Goal: Task Accomplishment & Management: Manage account settings

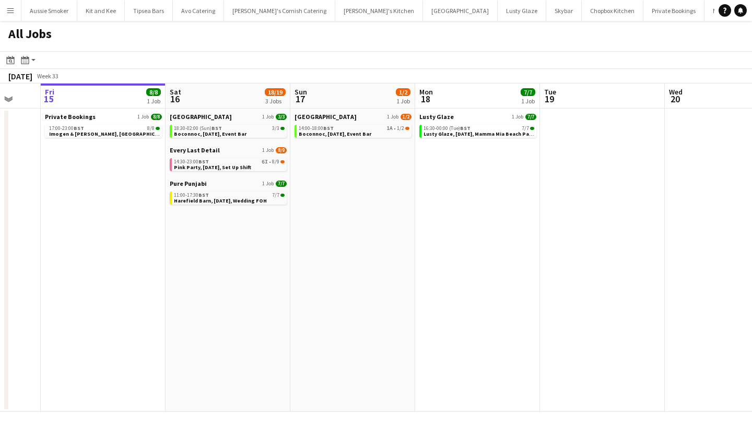
scroll to position [0, 329]
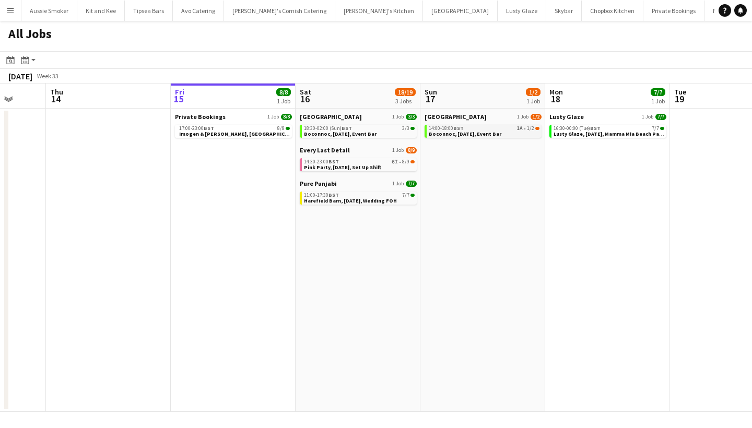
click at [472, 131] on span "Boconnoc, 16th August, Event Bar" at bounding box center [465, 134] width 73 height 7
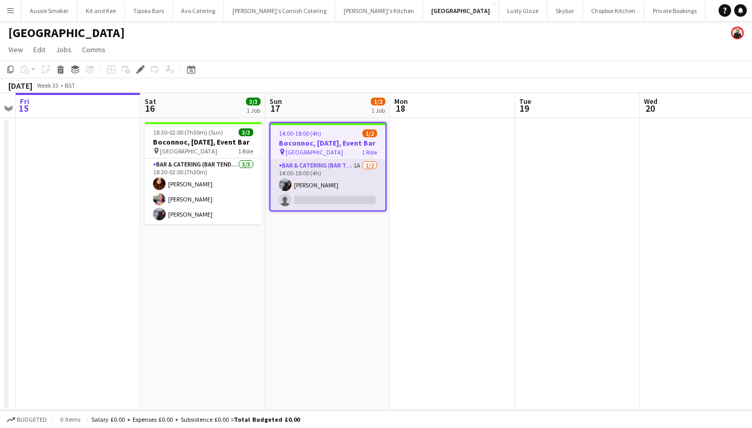
click at [345, 205] on app-card-role "Bar & Catering (Bar Tender) 1A 1/2 14:00-18:00 (4h) Susana Teixeira single-neut…" at bounding box center [328, 185] width 115 height 51
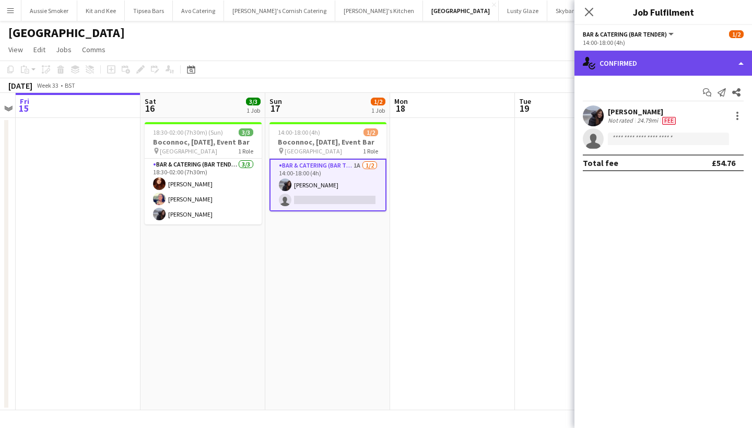
click at [648, 74] on div "single-neutral-actions-check-2 Confirmed" at bounding box center [664, 63] width 178 height 25
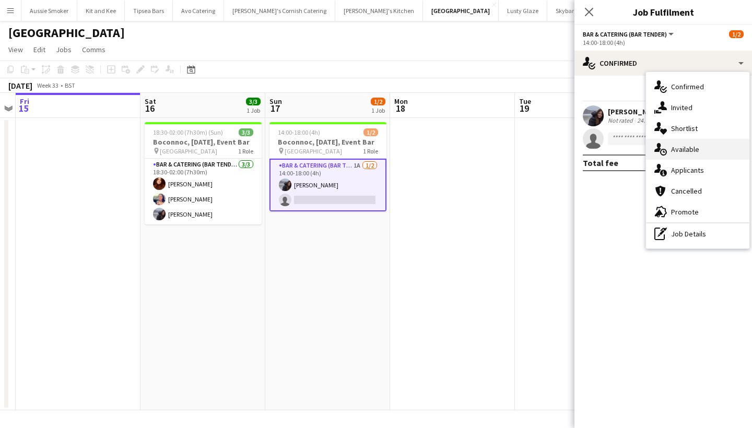
click at [679, 148] on div "single-neutral-actions-upload Available" at bounding box center [697, 149] width 103 height 21
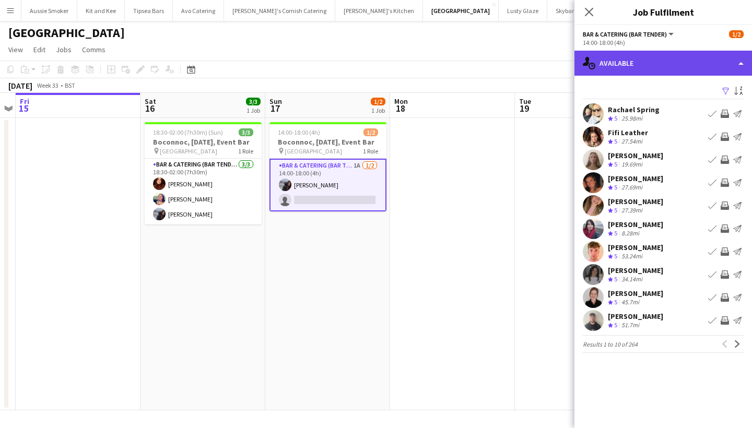
click at [644, 59] on div "single-neutral-actions-upload Available" at bounding box center [664, 63] width 178 height 25
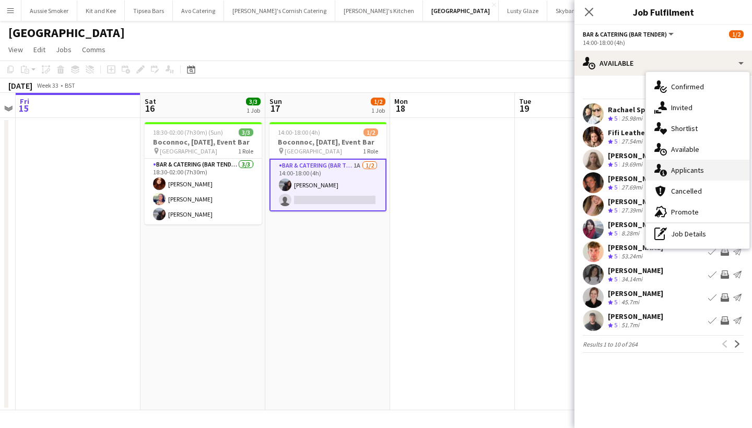
click at [674, 171] on div "single-neutral-actions-information Applicants" at bounding box center [697, 170] width 103 height 21
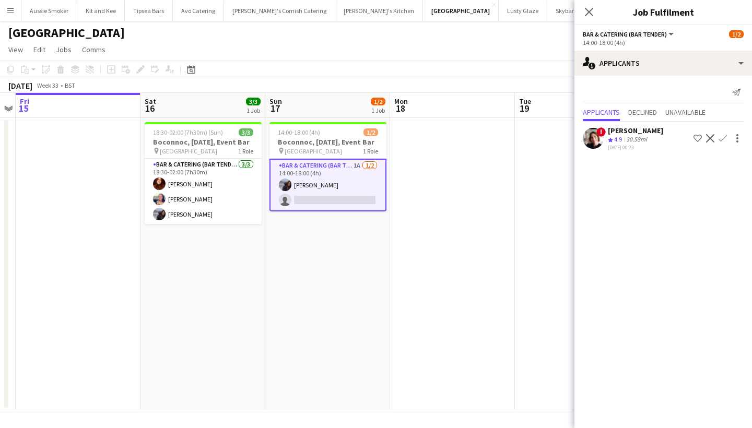
click at [723, 136] on app-icon "Confirm" at bounding box center [723, 138] width 8 height 8
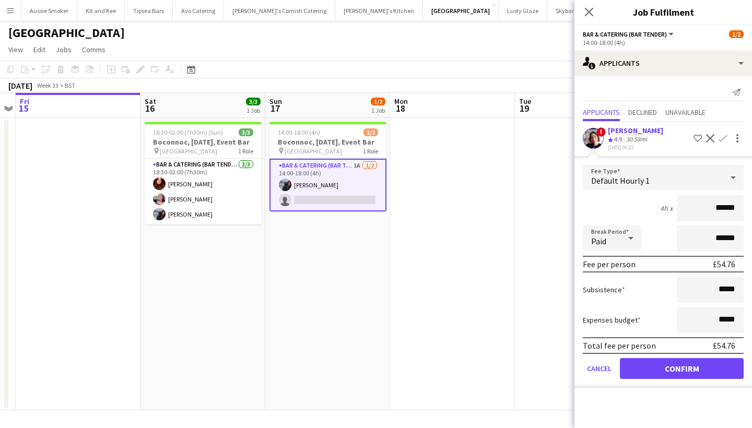
type input "******"
click at [665, 371] on button "Confirm" at bounding box center [682, 368] width 124 height 21
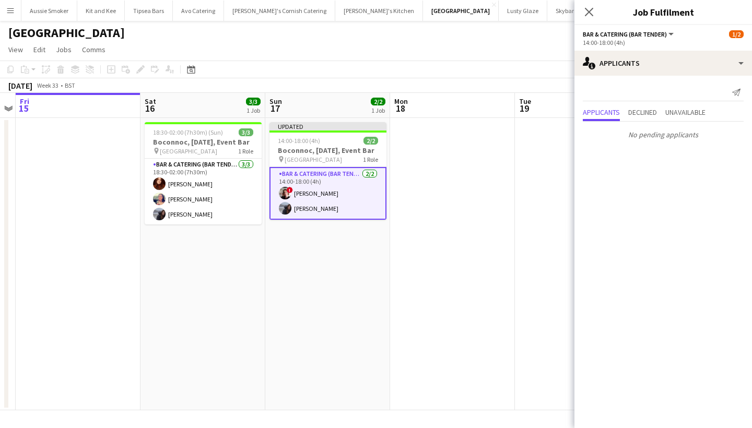
drag, startPoint x: 601, startPoint y: 25, endPoint x: 597, endPoint y: 20, distance: 6.7
click at [600, 24] on app-edit-job-crew-popin "Close pop-in Job Fulfilment Bar & Catering (Bar Tender) All roles Bar & Caterin…" at bounding box center [664, 214] width 178 height 428
click at [593, 17] on app-icon "Close pop-in" at bounding box center [589, 12] width 15 height 15
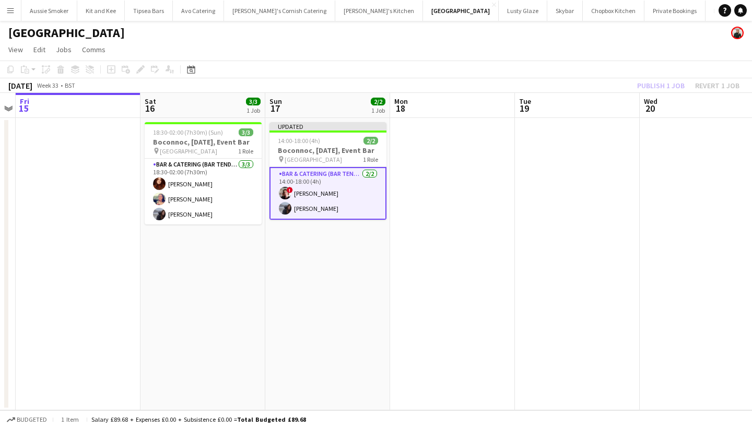
click at [651, 89] on div "Publish 1 job Revert 1 job" at bounding box center [688, 86] width 127 height 14
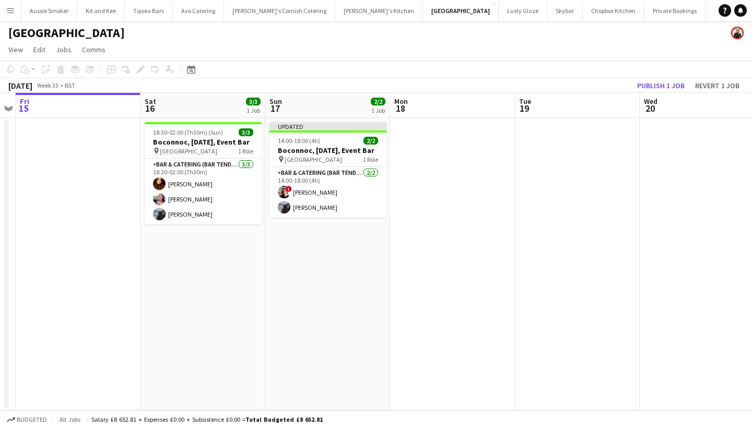
click at [651, 89] on button "Publish 1 job" at bounding box center [661, 86] width 56 height 14
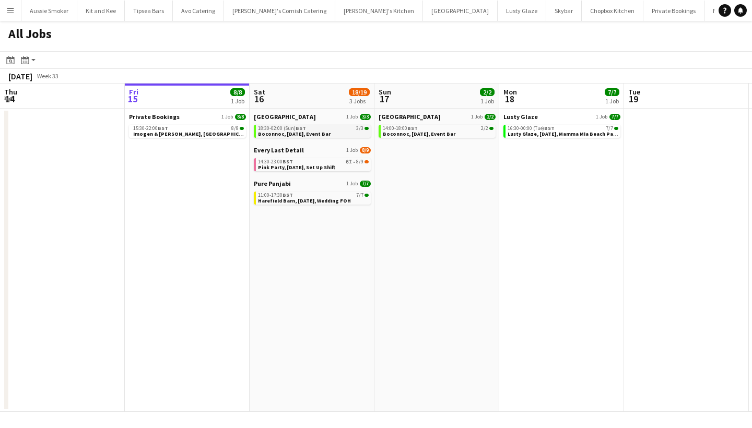
click at [327, 130] on div "18:30-02:00 (Sun) BST 3/3" at bounding box center [313, 128] width 111 height 5
click at [543, 134] on span "Lusty Glaze, 18th August, Mamma Mia Beach Party" at bounding box center [564, 134] width 113 height 7
click at [290, 134] on span "Boconnoc, [DATE], Event Bar" at bounding box center [294, 134] width 73 height 7
click at [344, 167] on link "14:30-23:00 BST 6I • 8/9 Pink Party, 16th August, Set Up Shift" at bounding box center [313, 164] width 111 height 12
click at [353, 130] on div "18:30-02:00 (Sun) BST 3/3" at bounding box center [313, 128] width 111 height 5
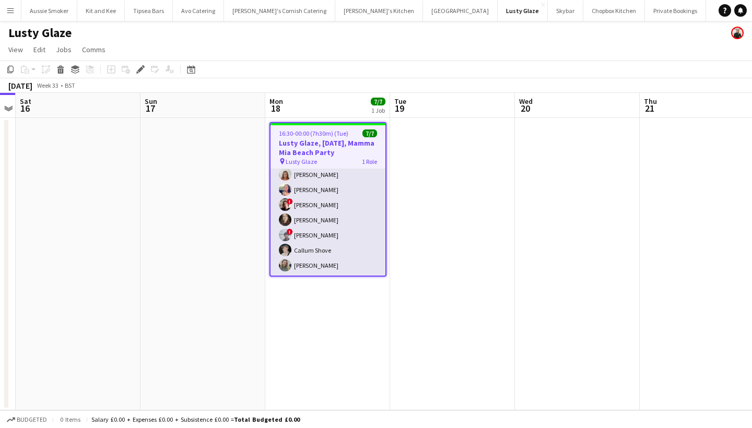
scroll to position [20, 0]
click at [341, 251] on app-card-role "Bar & Catering (Bar Tender) [DATE] 16:30-00:00 (7h30m) [PERSON_NAME] [PERSON_NA…" at bounding box center [328, 212] width 115 height 126
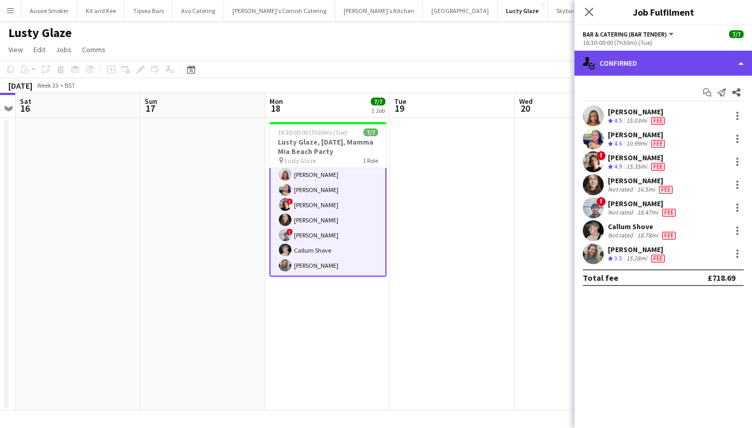
click at [669, 74] on div "single-neutral-actions-check-2 Confirmed" at bounding box center [664, 63] width 178 height 25
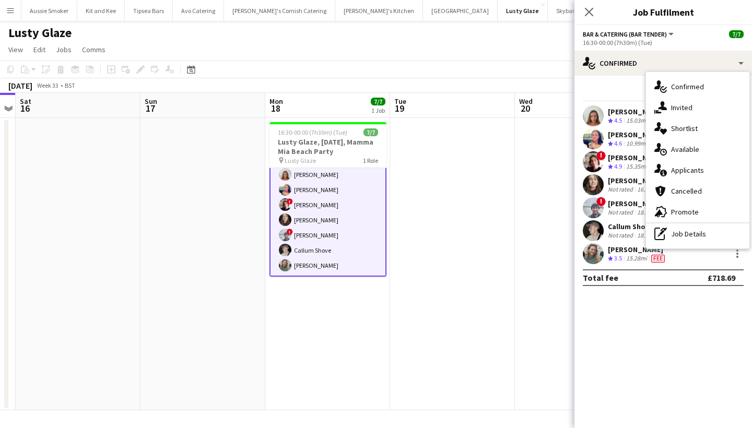
click at [625, 179] on div "Emma Williams" at bounding box center [641, 180] width 67 height 9
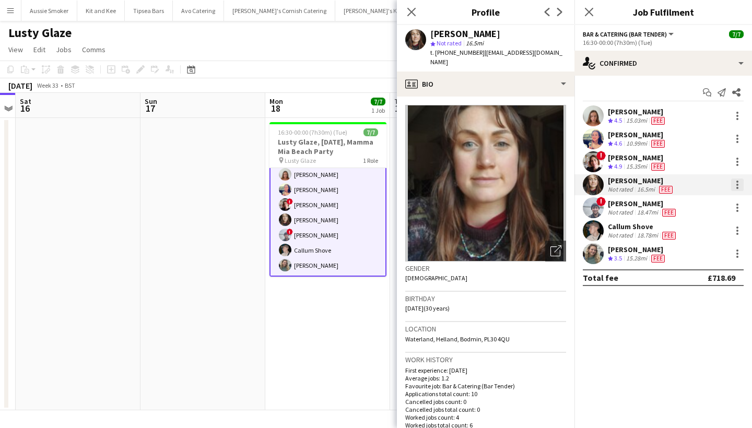
click at [741, 184] on div at bounding box center [738, 185] width 13 height 13
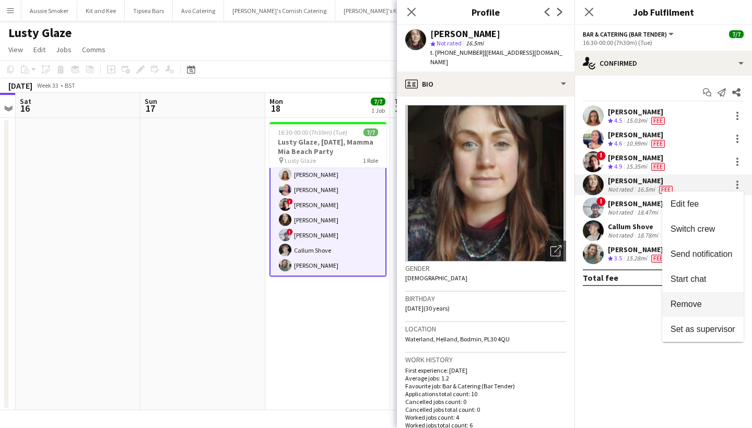
click at [689, 301] on span "Remove" at bounding box center [686, 304] width 31 height 9
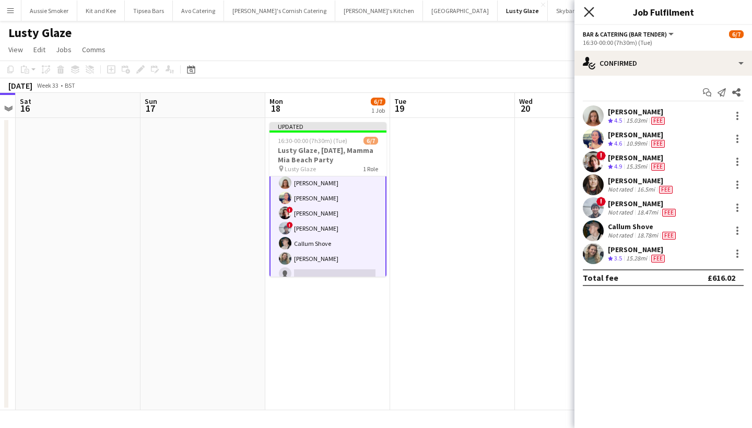
click at [587, 13] on icon "Close pop-in" at bounding box center [589, 12] width 10 height 10
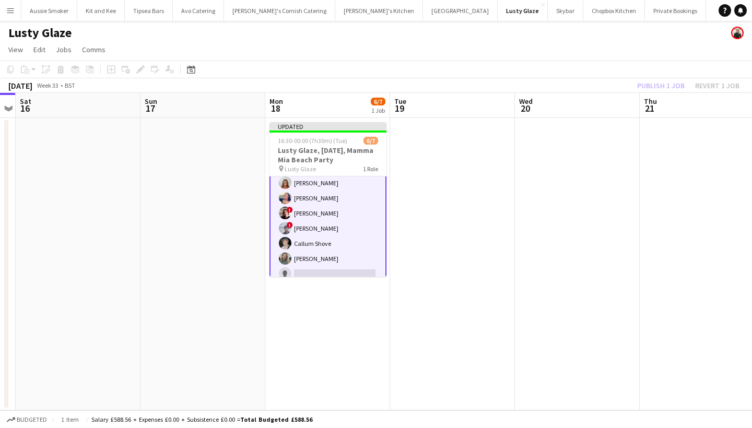
click at [644, 90] on div "Publish 1 job Revert 1 job" at bounding box center [688, 86] width 127 height 14
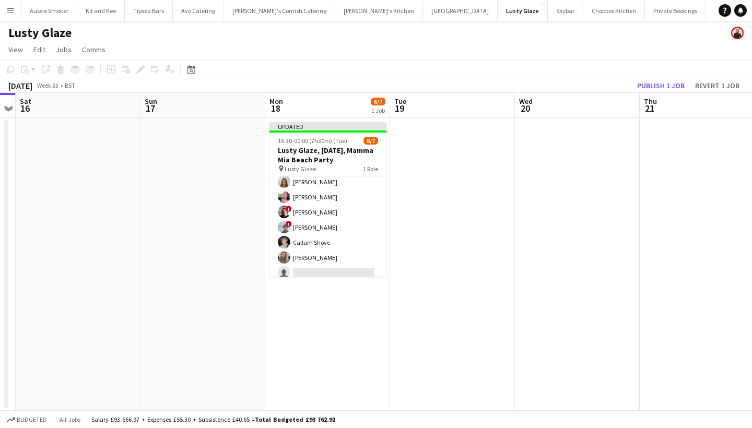
click at [644, 90] on button "Publish 1 job" at bounding box center [661, 86] width 56 height 14
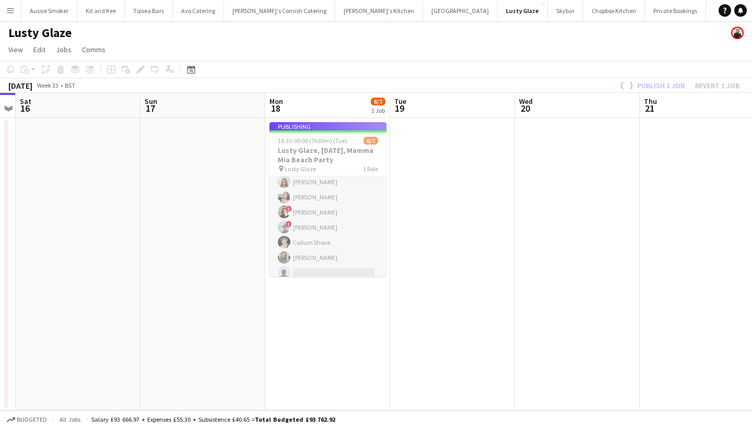
scroll to position [18, 0]
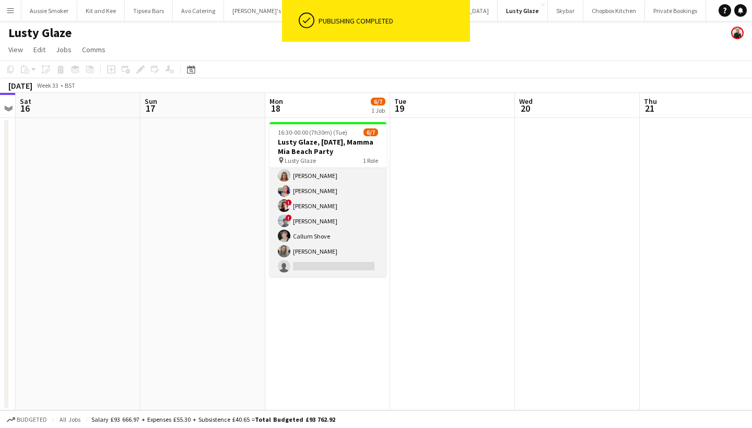
click at [341, 250] on app-card-role "Bar & Catering (Bar Tender) 9A 6/7 16:30-00:00 (7h30m) Sarah Parker Sarah Hemst…" at bounding box center [328, 213] width 117 height 126
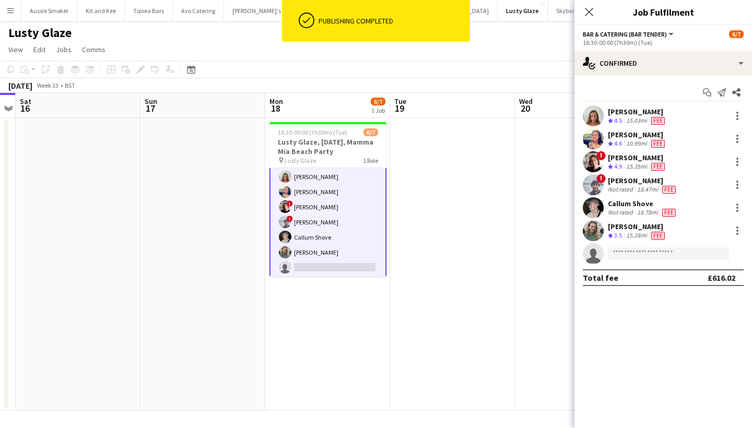
click at [641, 45] on div "16:30-00:00 (7h30m) (Tue)" at bounding box center [663, 43] width 161 height 8
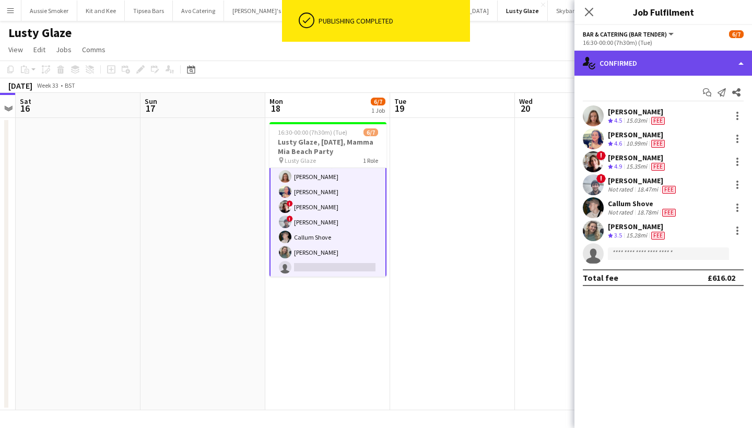
click at [641, 53] on div "single-neutral-actions-check-2 Confirmed" at bounding box center [664, 63] width 178 height 25
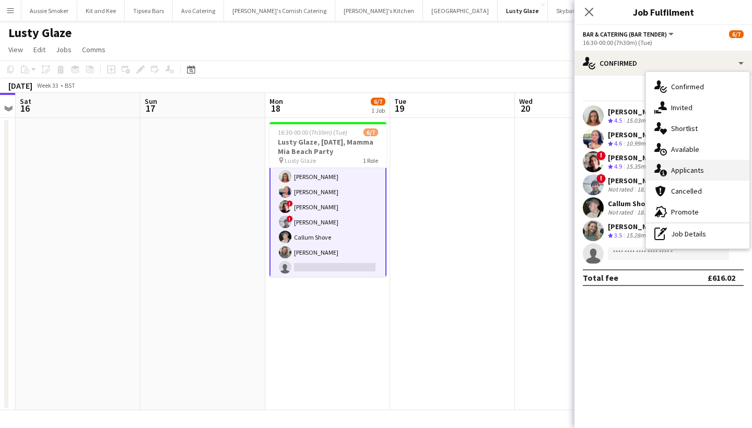
click at [701, 171] on div "single-neutral-actions-information Applicants" at bounding box center [697, 170] width 103 height 21
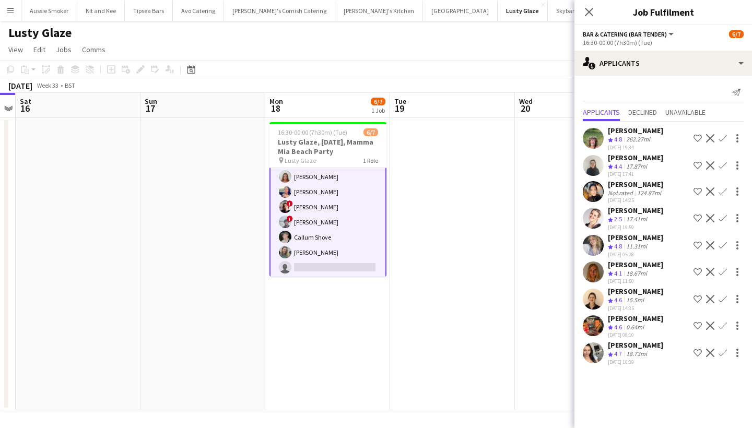
scroll to position [0, 0]
click at [725, 327] on app-icon "Confirm" at bounding box center [723, 326] width 8 height 8
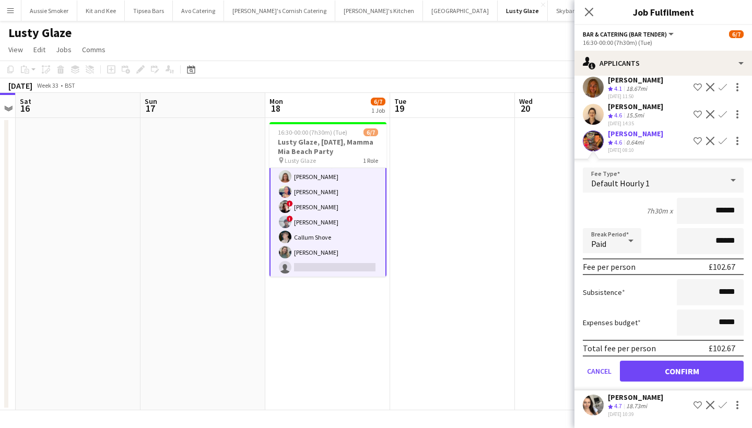
scroll to position [185, 0]
type input "******"
click at [682, 367] on button "Confirm" at bounding box center [682, 371] width 124 height 21
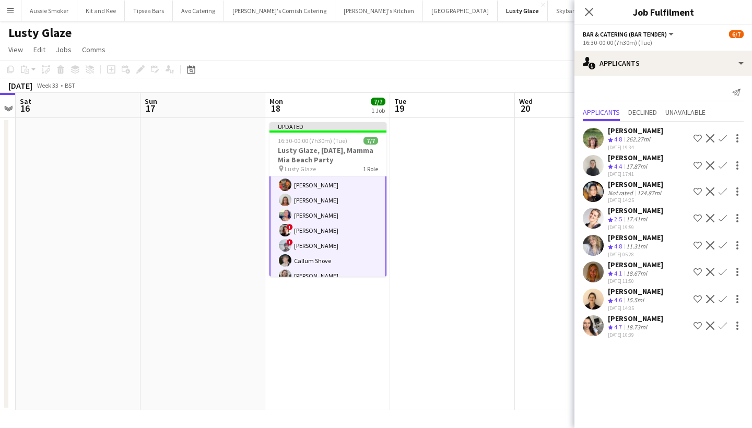
scroll to position [0, 0]
click at [591, 9] on icon at bounding box center [589, 12] width 10 height 10
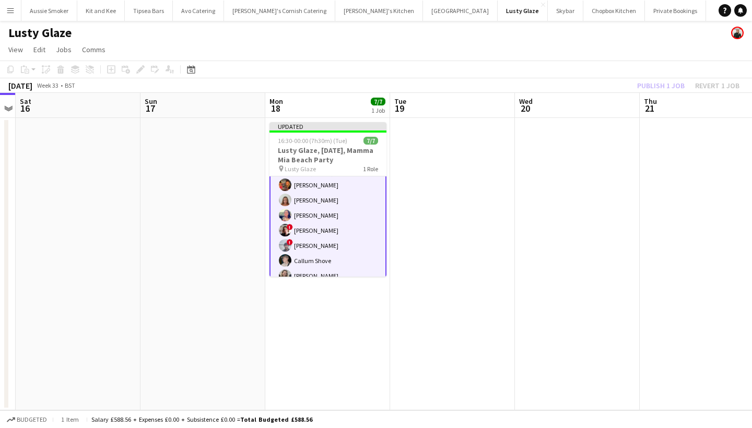
click at [671, 89] on div "Publish 1 job Revert 1 job" at bounding box center [688, 86] width 127 height 14
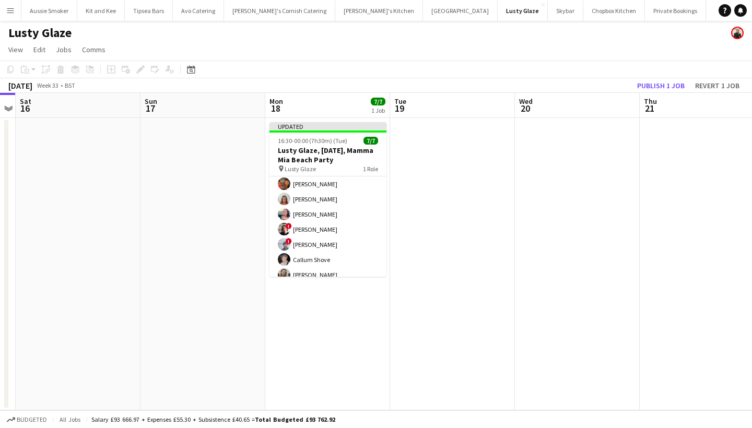
click at [671, 89] on button "Publish 1 job" at bounding box center [661, 86] width 56 height 14
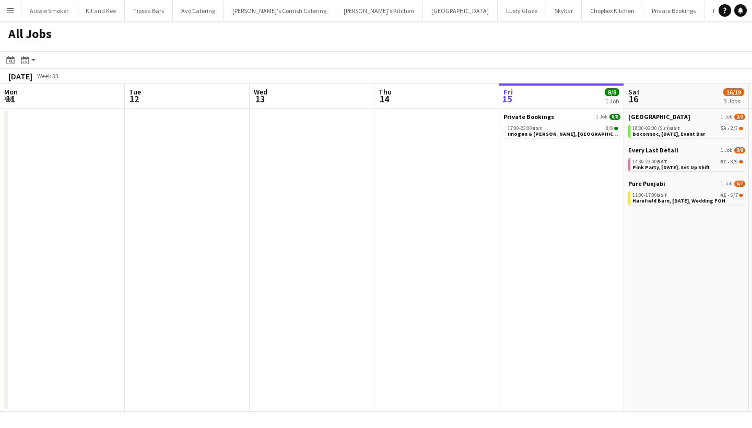
scroll to position [0, 250]
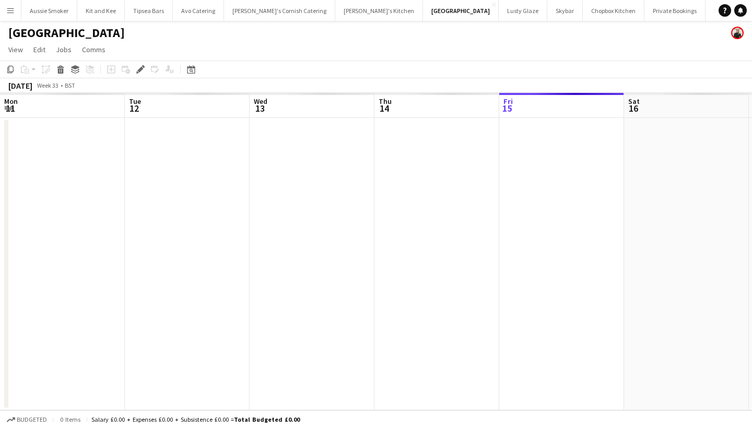
scroll to position [0, 359]
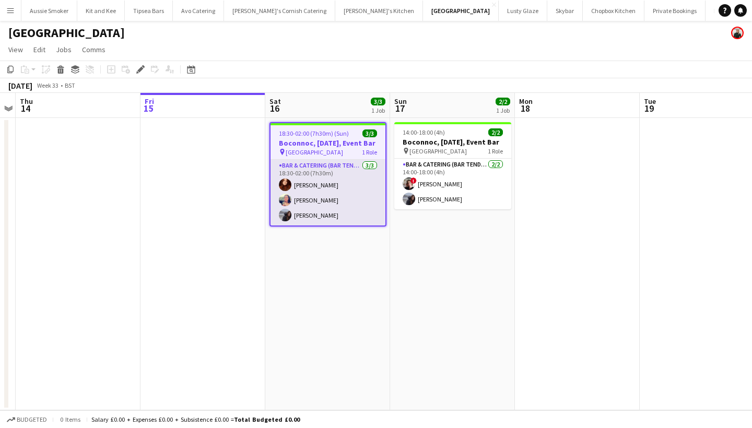
click at [326, 226] on app-card-role "Bar & Catering (Bar Tender) [DATE] 18:30-02:00 (7h30m) [PERSON_NAME] [PERSON_NA…" at bounding box center [328, 193] width 115 height 66
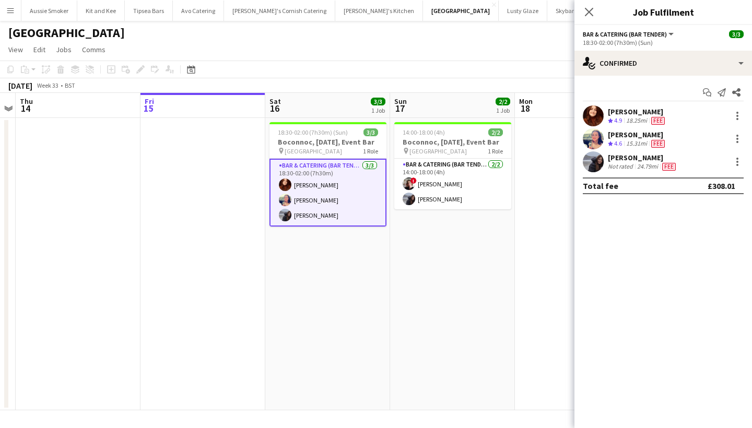
click at [640, 160] on div "[PERSON_NAME]" at bounding box center [643, 157] width 70 height 9
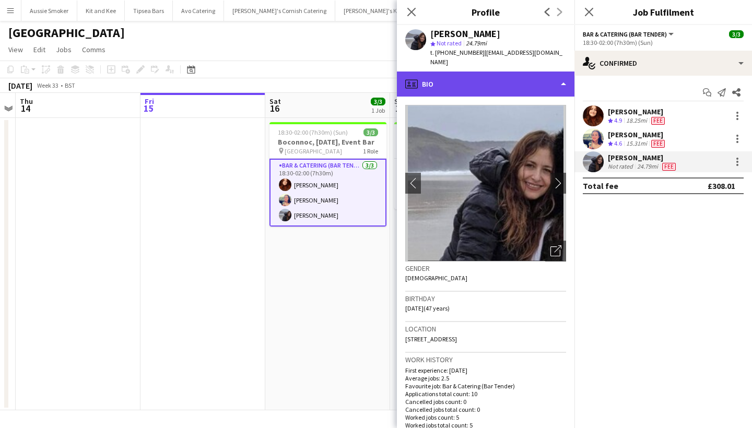
click at [539, 74] on div "profile Bio" at bounding box center [486, 84] width 178 height 25
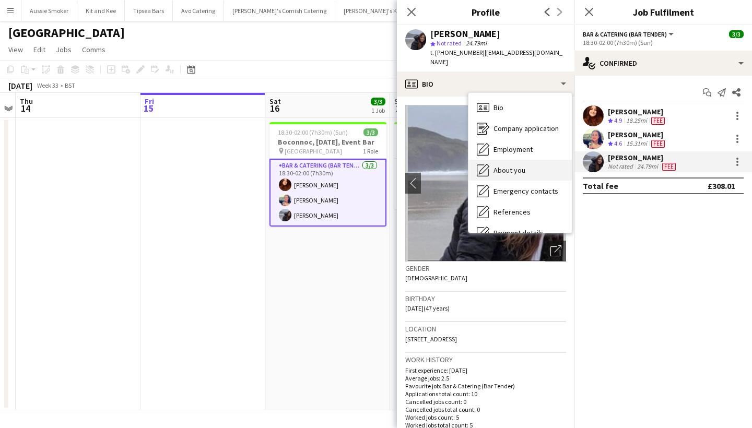
click at [533, 160] on div "About you About you" at bounding box center [520, 170] width 103 height 21
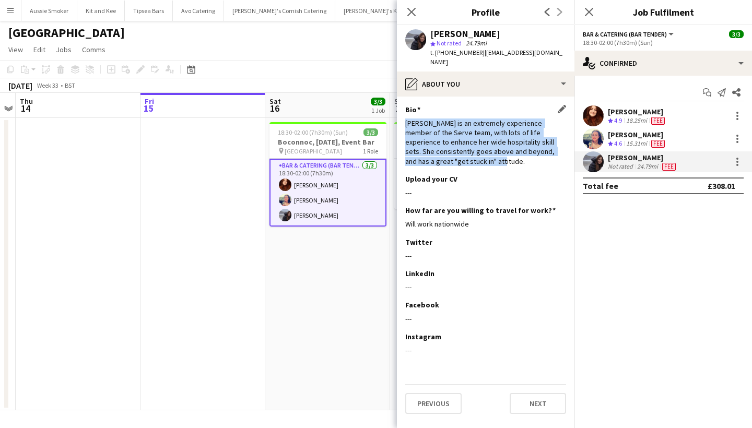
drag, startPoint x: 407, startPoint y: 113, endPoint x: 438, endPoint y: 150, distance: 48.9
click at [438, 150] on div "Susana is an extremely experience member of the Serve team, with lots of life e…" at bounding box center [485, 143] width 161 height 48
copy div "Susana is an extremely experience member of the Serve team, with lots of life e…"
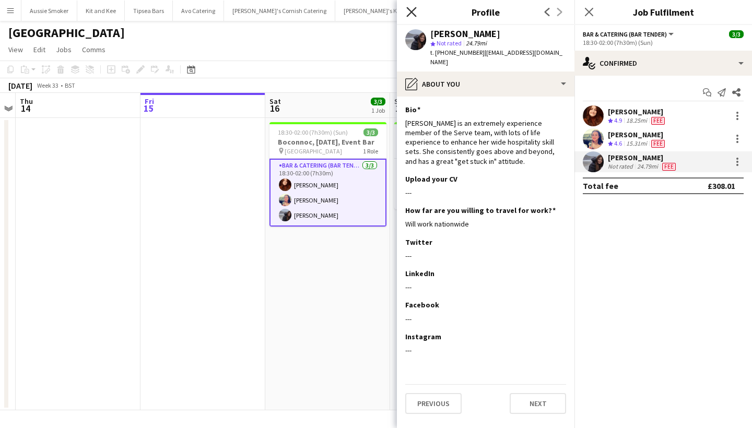
click at [410, 9] on icon "Close pop-in" at bounding box center [412, 12] width 10 height 10
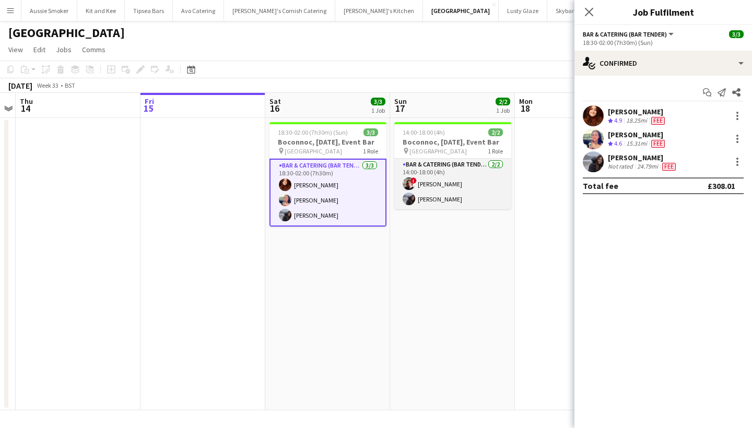
click at [469, 204] on app-card-role "Bar & Catering (Bar Tender) 2/2 14:00-18:00 (4h) ! Kathryn Marsh Susana Teixeira" at bounding box center [452, 184] width 117 height 51
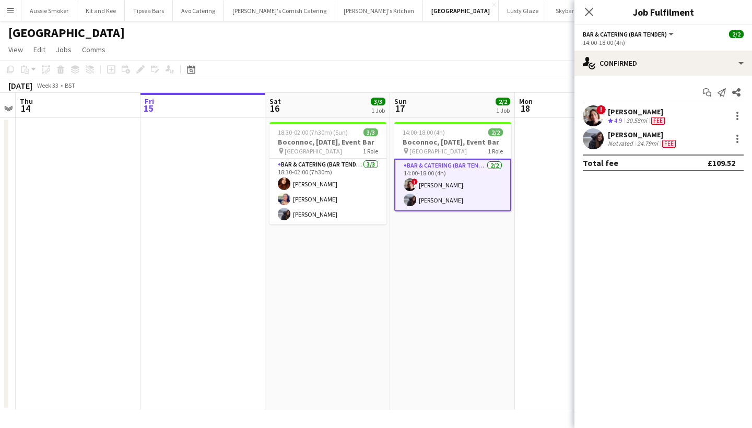
click at [636, 117] on div "30.58mi" at bounding box center [636, 121] width 25 height 9
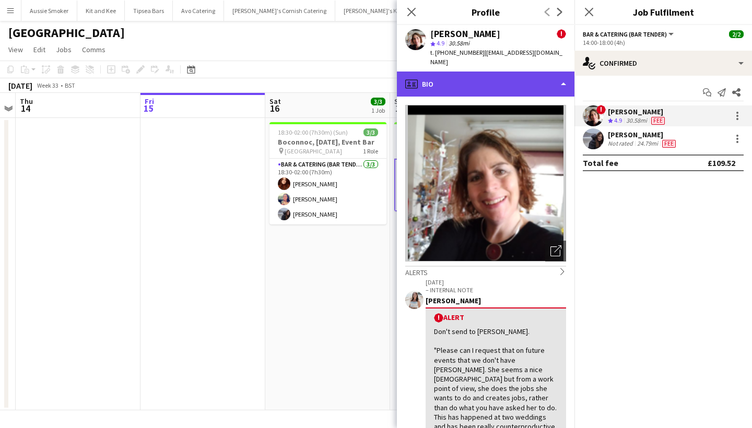
click at [533, 75] on div "profile Bio" at bounding box center [486, 84] width 178 height 25
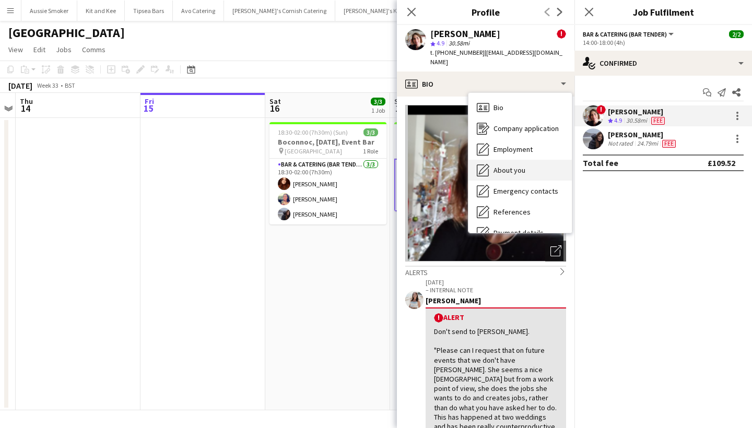
click at [525, 166] on span "About you" at bounding box center [510, 170] width 32 height 9
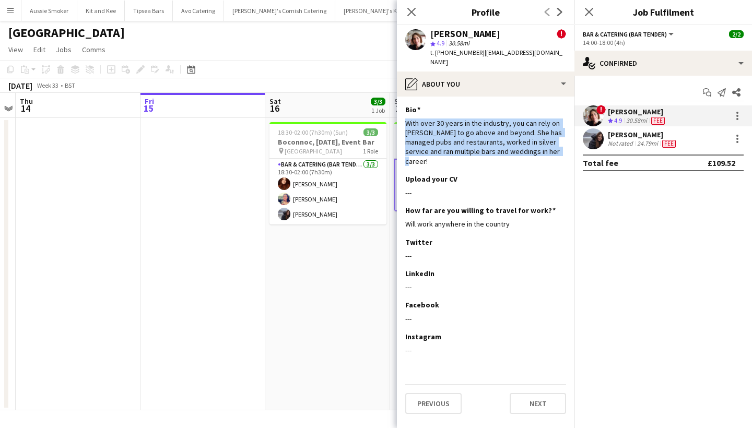
drag, startPoint x: 411, startPoint y: 112, endPoint x: 570, endPoint y: 144, distance: 161.4
click at [570, 144] on app-section-data-types "Bio Edit this field With over 30 years in the industry, you can rely on Kathryn…" at bounding box center [486, 263] width 178 height 332
copy div "With over 30 years in the industry, you can rely on Kathryn to go above and bey…"
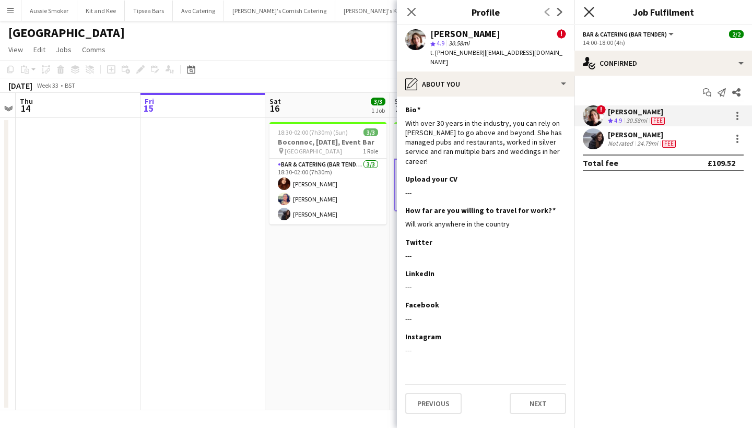
click at [590, 11] on icon at bounding box center [589, 12] width 10 height 10
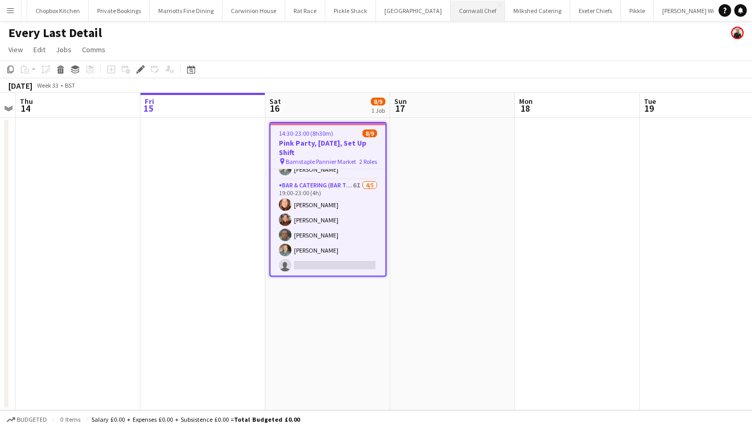
scroll to position [71, 0]
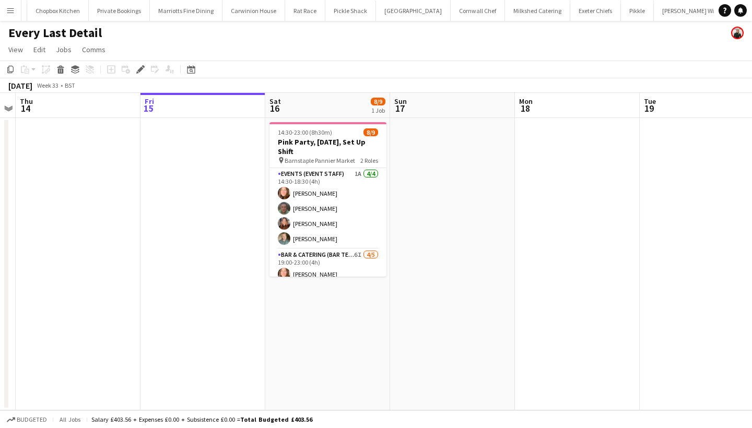
click at [7, 10] on app-icon "Menu" at bounding box center [10, 10] width 8 height 8
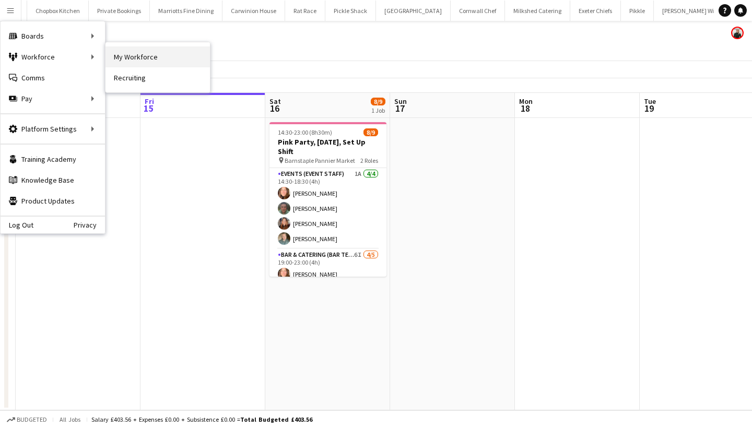
click at [137, 57] on link "My Workforce" at bounding box center [158, 57] width 105 height 21
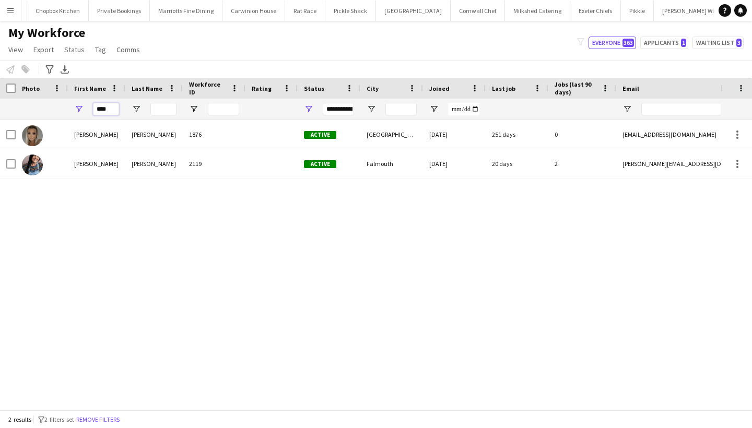
click at [105, 108] on input "****" at bounding box center [106, 109] width 26 height 13
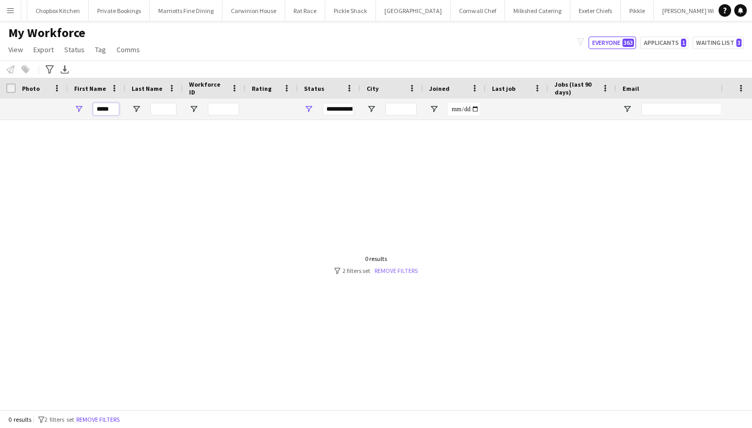
type input "*****"
click at [390, 273] on link "Remove filters" at bounding box center [396, 271] width 43 height 8
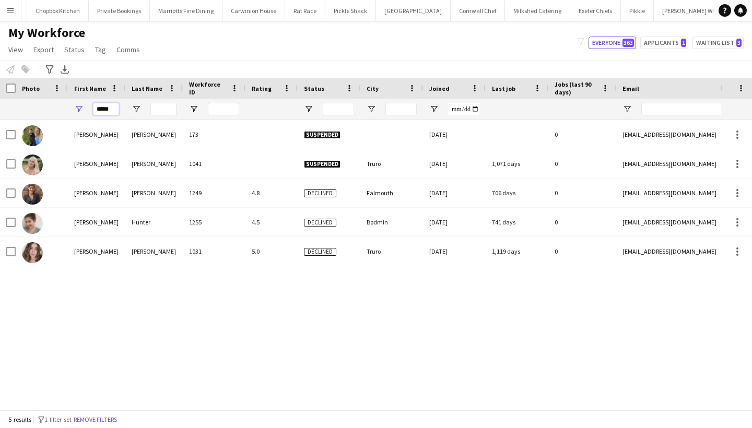
type input "*****"
drag, startPoint x: 99, startPoint y: 138, endPoint x: 147, endPoint y: 168, distance: 56.1
click at [147, 168] on div "Dobson" at bounding box center [153, 163] width 57 height 29
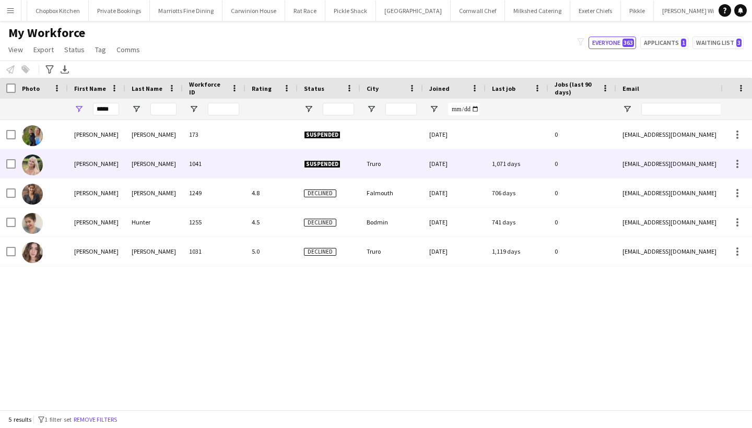
click at [230, 158] on div "1041" at bounding box center [214, 163] width 63 height 29
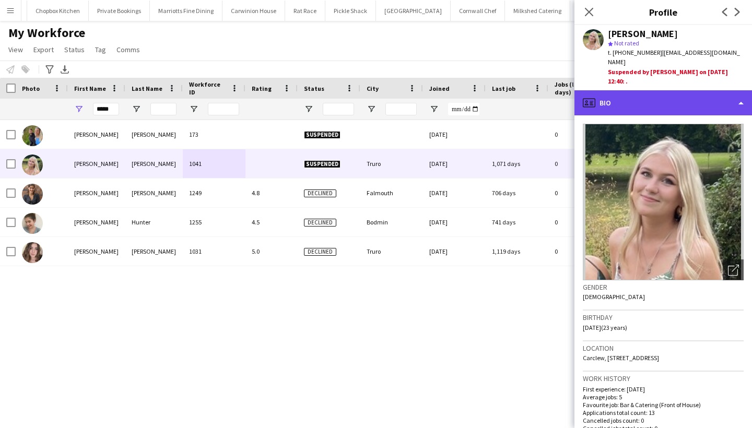
click at [675, 90] on div "profile Bio" at bounding box center [664, 102] width 178 height 25
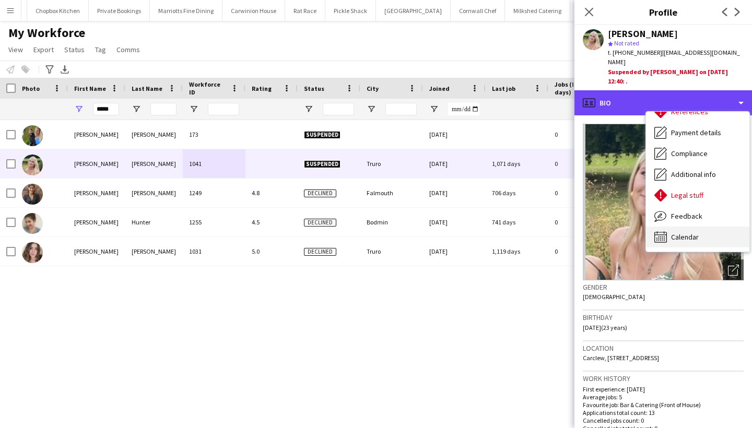
scroll to position [119, 0]
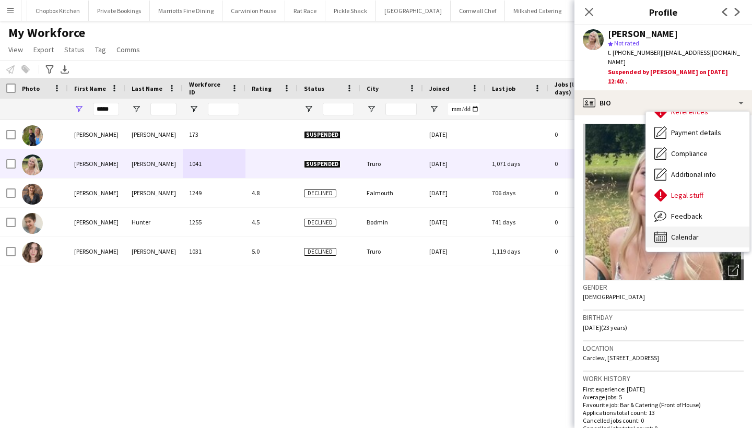
click at [687, 233] on span "Calendar" at bounding box center [685, 237] width 28 height 9
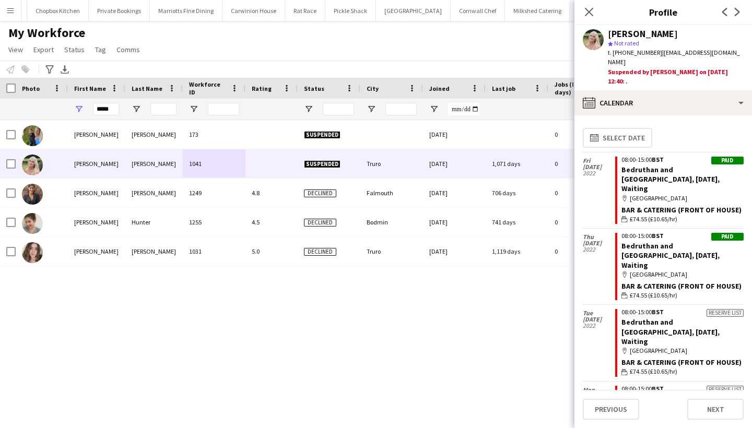
scroll to position [0, 0]
click at [627, 128] on button "calendar-full Select date" at bounding box center [617, 138] width 69 height 20
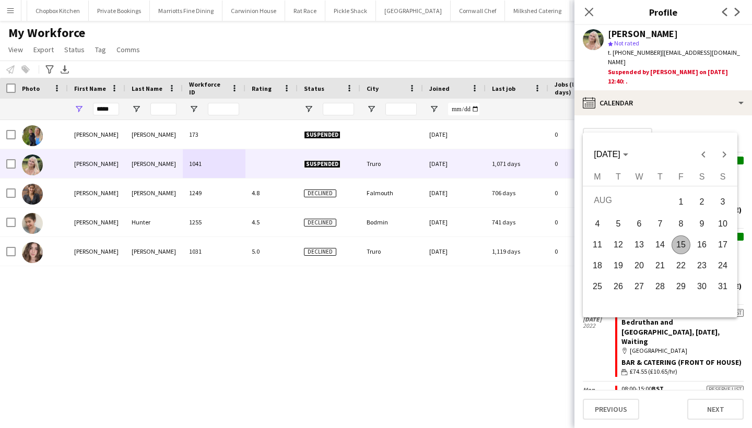
click at [589, 13] on div at bounding box center [376, 214] width 752 height 428
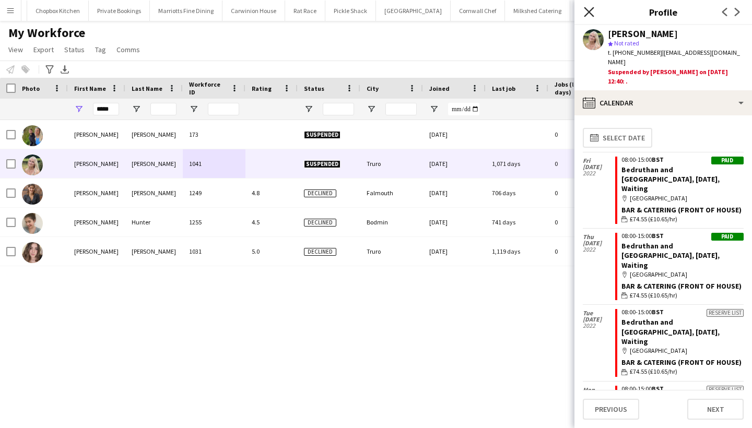
click at [588, 16] on icon "Close pop-in" at bounding box center [589, 12] width 10 height 10
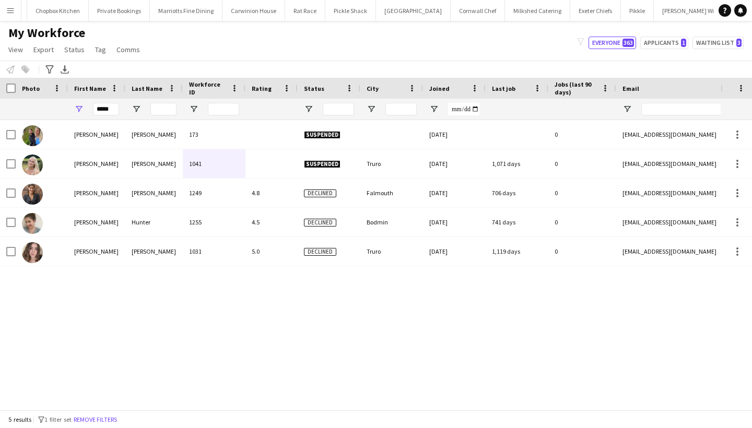
click at [11, 10] on app-icon "Menu" at bounding box center [10, 10] width 8 height 8
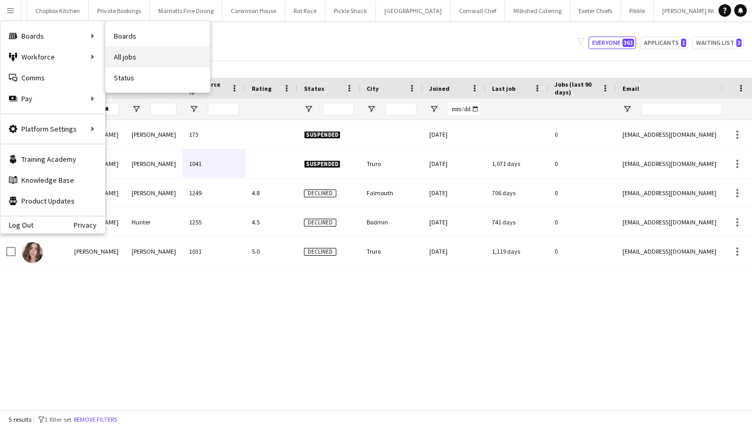
click at [143, 56] on link "All jobs" at bounding box center [158, 57] width 105 height 21
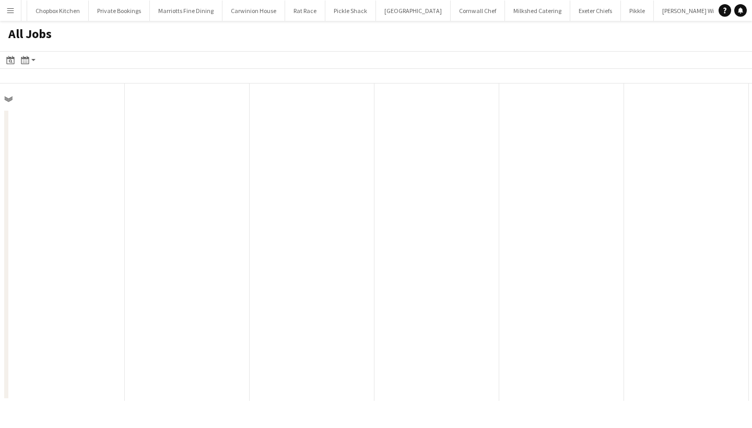
scroll to position [0, 250]
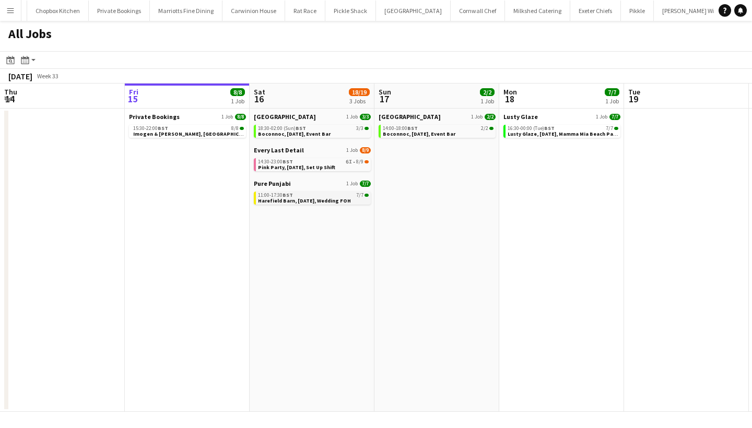
click at [293, 201] on span "Harefield Barn, [DATE], Wedding FOH" at bounding box center [304, 201] width 93 height 7
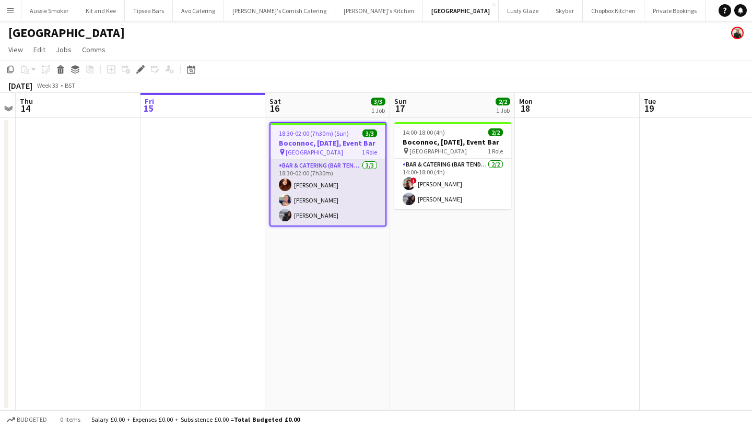
click at [327, 215] on app-card-role "Bar & Catering (Bar Tender) [DATE] 18:30-02:00 (7h30m) [PERSON_NAME] [PERSON_NA…" at bounding box center [328, 193] width 115 height 66
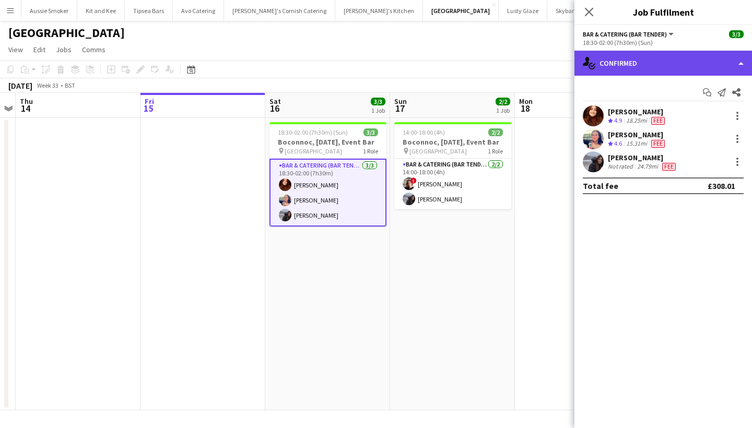
click at [673, 64] on div "single-neutral-actions-check-2 Confirmed" at bounding box center [664, 63] width 178 height 25
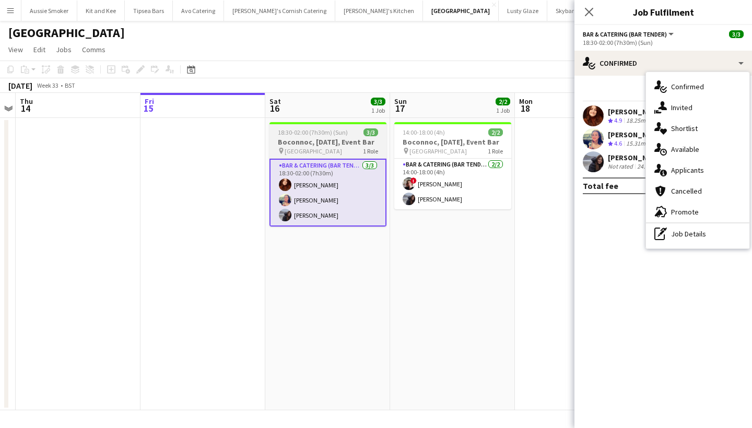
click at [274, 155] on div "pin Boconnoc House 1 Role" at bounding box center [328, 151] width 117 height 8
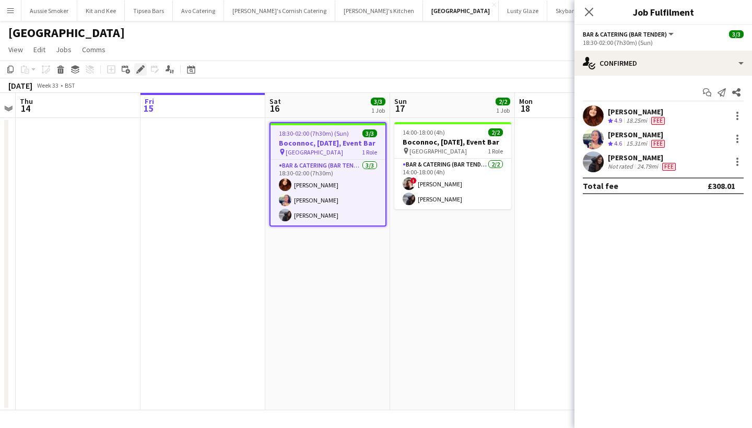
click at [144, 71] on icon "Edit" at bounding box center [140, 69] width 8 height 8
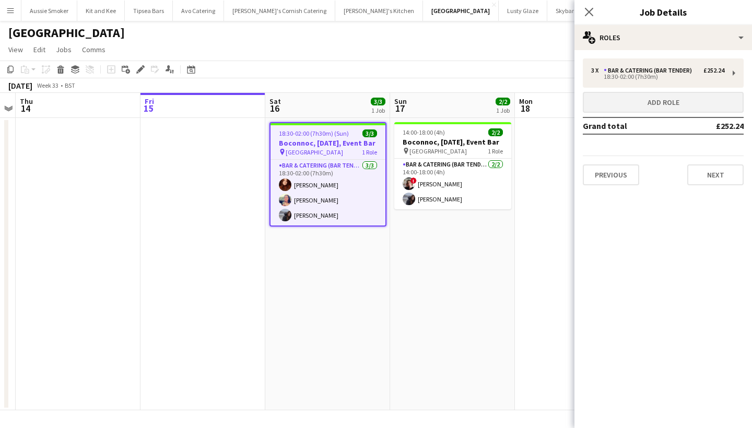
click at [641, 99] on button "Add role" at bounding box center [663, 102] width 161 height 21
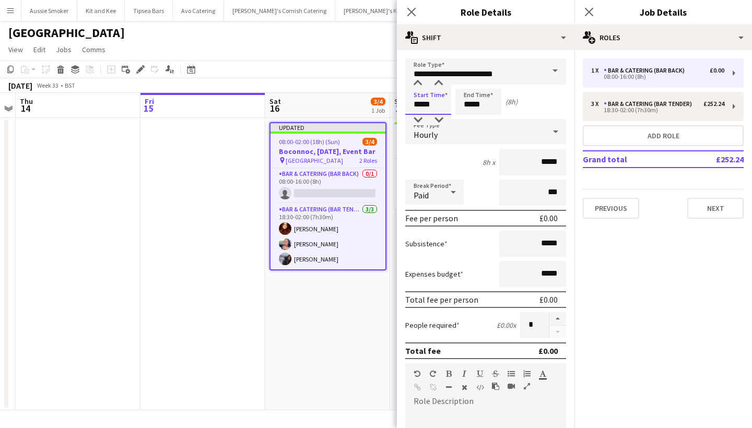
click at [420, 103] on input "*****" at bounding box center [428, 102] width 46 height 26
type input "*****"
click at [470, 105] on input "*****" at bounding box center [479, 102] width 46 height 26
type input "*****"
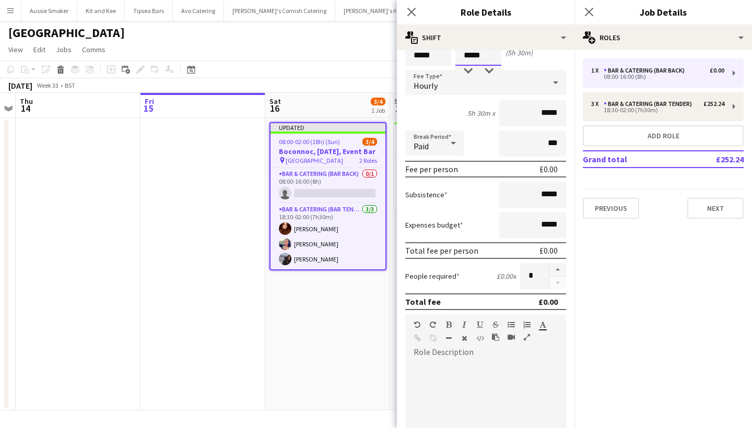
scroll to position [52, 0]
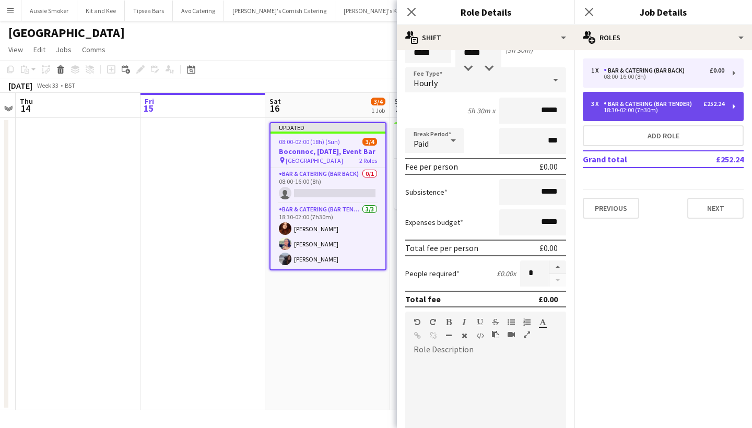
click at [648, 102] on div "Bar & Catering (Bar Tender)" at bounding box center [650, 103] width 92 height 7
type input "**********"
type input "*****"
type input "******"
type input "*"
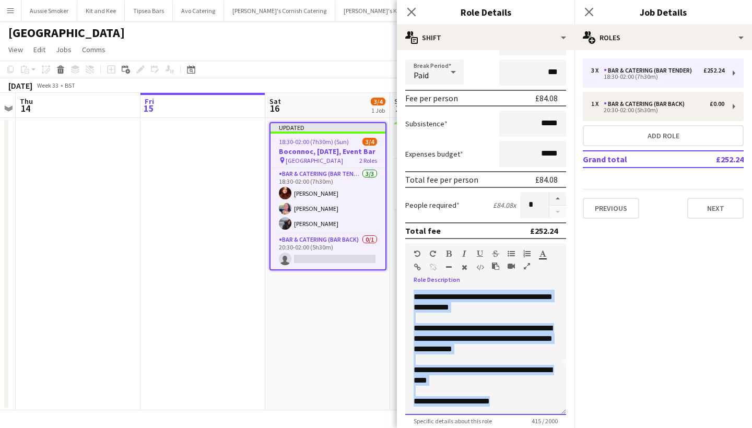
scroll to position [134, 0]
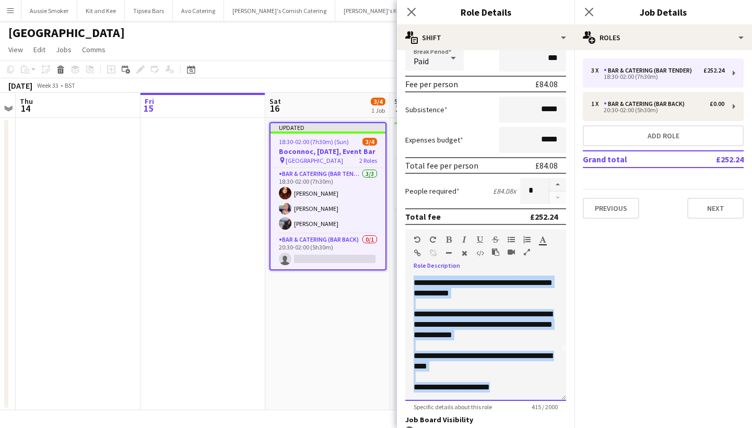
drag, startPoint x: 415, startPoint y: 363, endPoint x: 569, endPoint y: 397, distance: 157.3
click at [569, 397] on form "**********" at bounding box center [486, 248] width 178 height 649
copy div "**********"
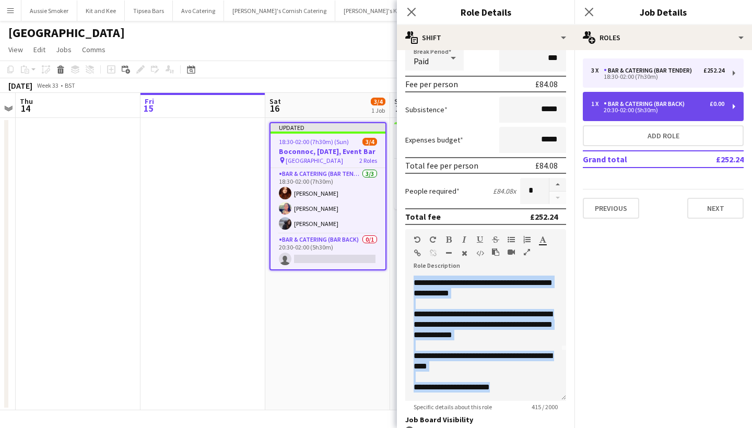
click at [652, 108] on div "20:30-02:00 (5h30m)" at bounding box center [657, 110] width 133 height 5
type input "**********"
type input "*****"
type input "*"
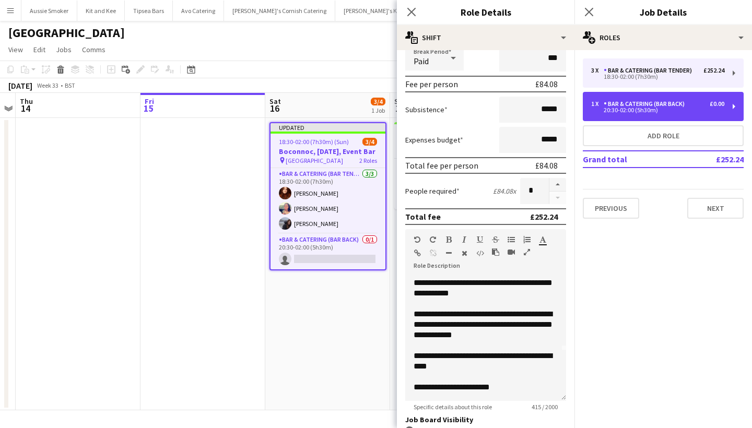
scroll to position [0, 0]
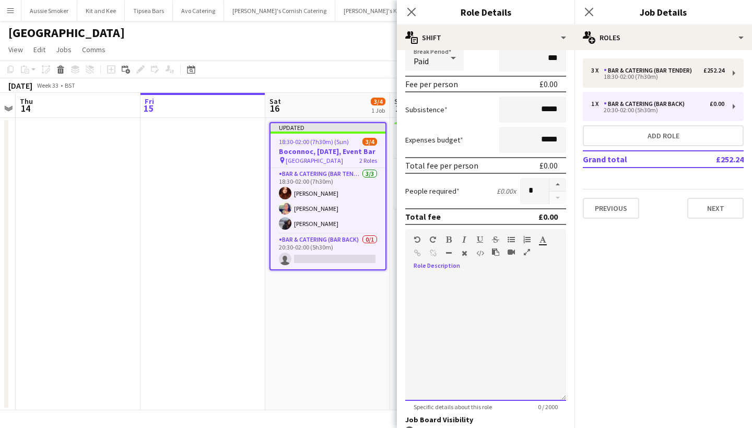
click at [452, 325] on div at bounding box center [485, 338] width 161 height 125
paste div
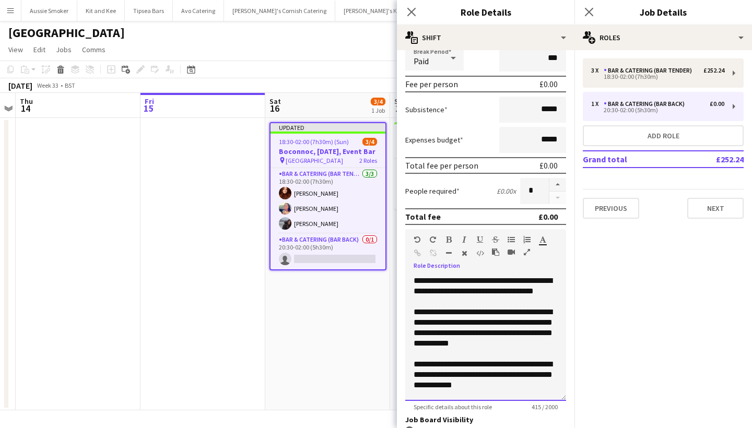
click at [481, 280] on span "**********" at bounding box center [483, 286] width 138 height 18
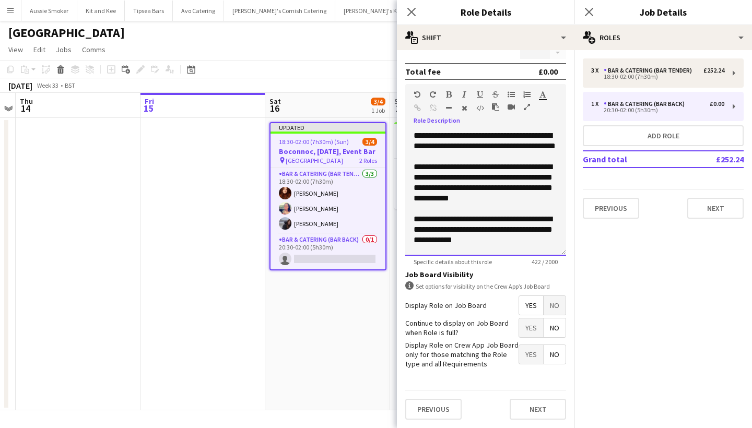
scroll to position [279, 0]
click at [537, 411] on button "Next" at bounding box center [538, 410] width 56 height 21
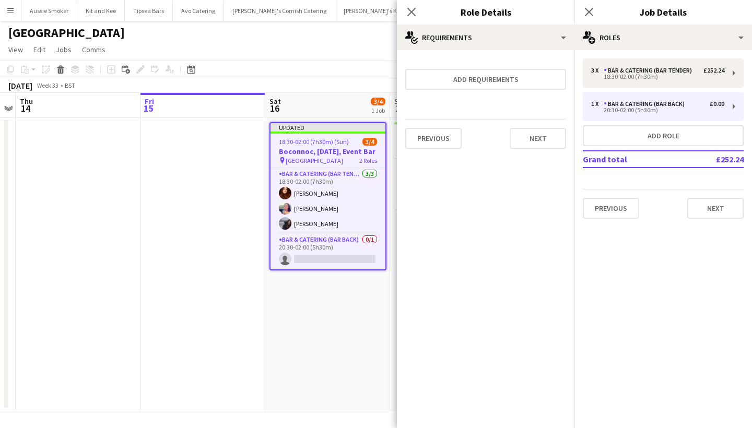
scroll to position [0, 0]
click at [441, 134] on button "Previous" at bounding box center [433, 138] width 56 height 21
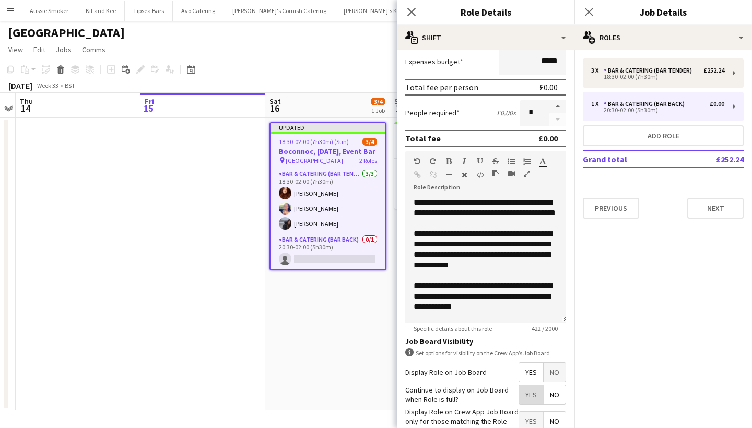
click at [528, 392] on span "Yes" at bounding box center [531, 395] width 24 height 19
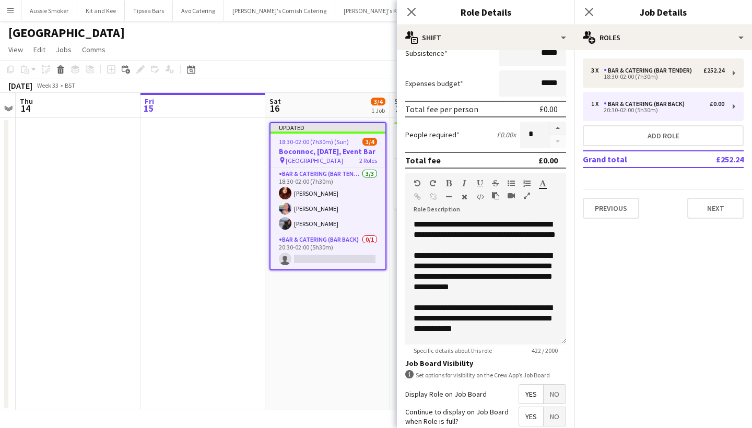
scroll to position [279, 0]
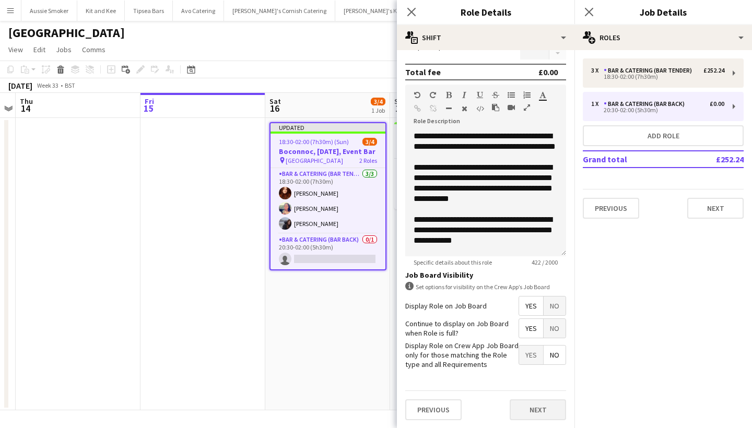
click at [536, 415] on button "Next" at bounding box center [538, 410] width 56 height 21
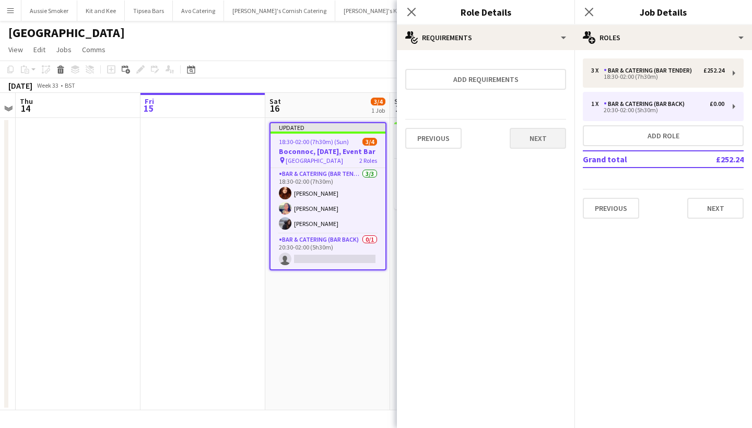
click at [540, 135] on button "Next" at bounding box center [538, 138] width 56 height 21
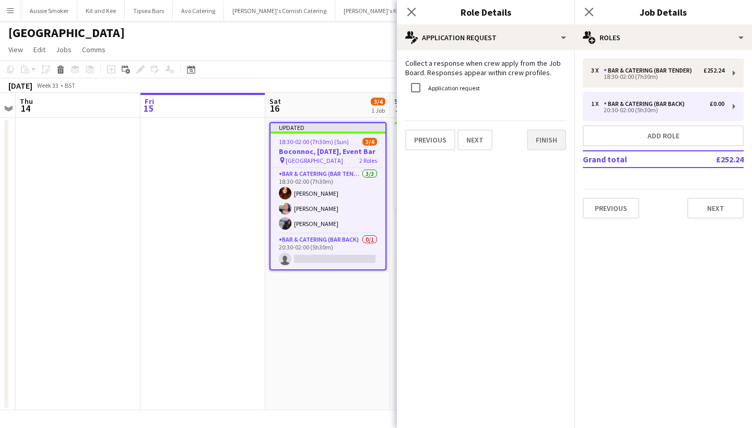
click at [541, 143] on button "Finish" at bounding box center [546, 140] width 39 height 21
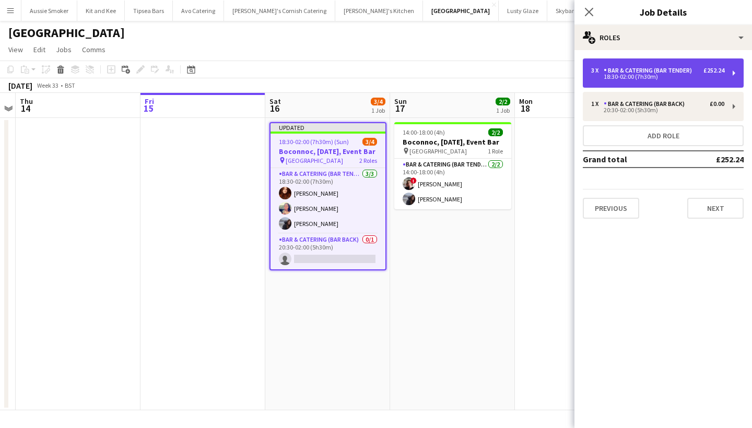
click at [632, 72] on div "Bar & Catering (Bar Tender)" at bounding box center [650, 70] width 92 height 7
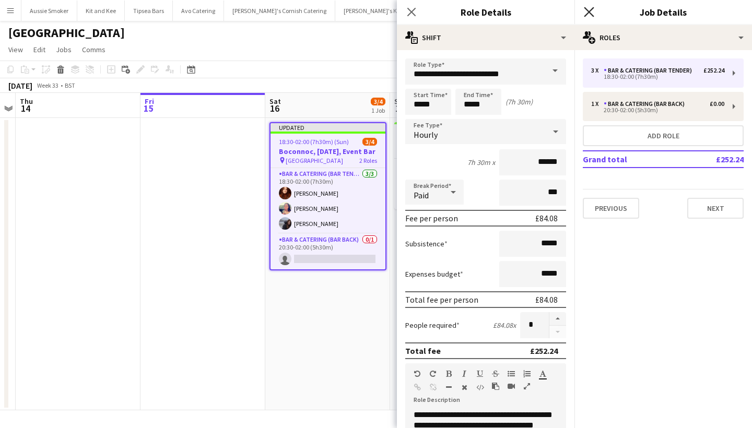
click at [590, 12] on icon "Close pop-in" at bounding box center [589, 12] width 10 height 10
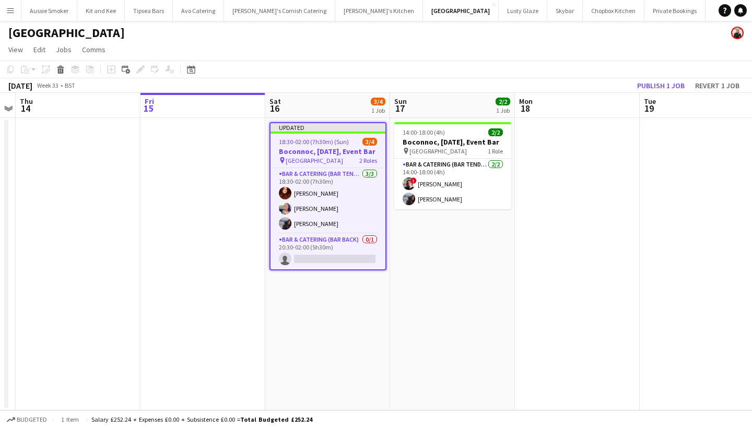
click at [658, 92] on div "August 2025 Week 33 • BST Publish 1 job Revert 1 job" at bounding box center [376, 85] width 752 height 15
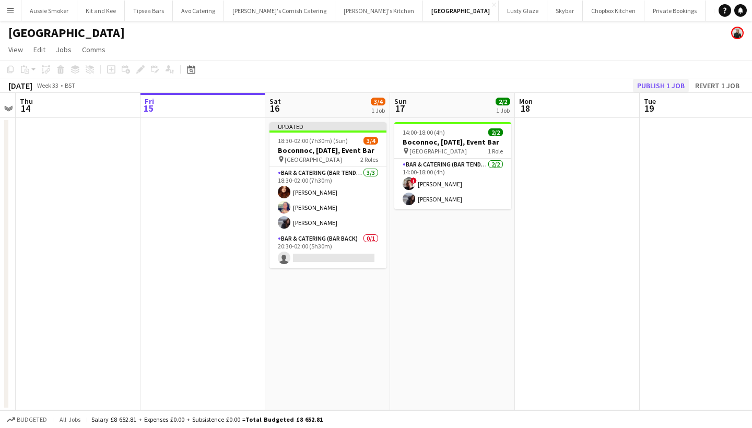
click at [658, 87] on button "Publish 1 job" at bounding box center [661, 86] width 56 height 14
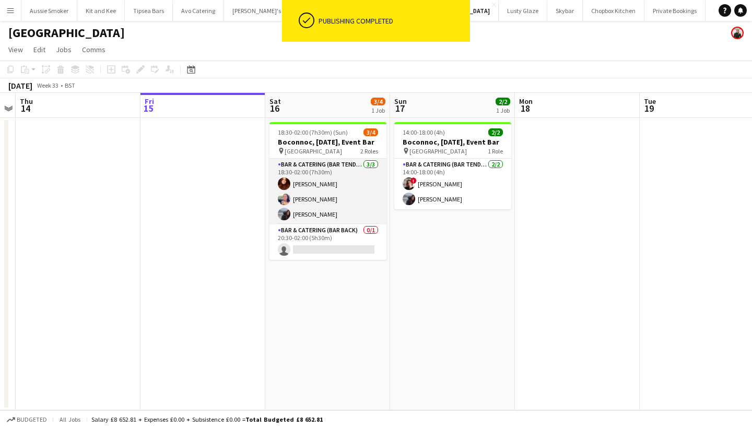
click at [337, 222] on app-card-role "Bar & Catering (Bar Tender) 3/3 18:30-02:00 (7h30m) Megan Roberts Sarah Hemstea…" at bounding box center [328, 192] width 117 height 66
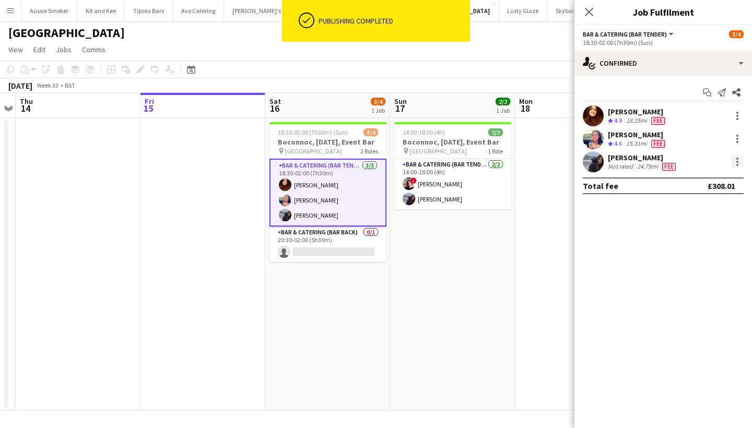
click at [741, 160] on div at bounding box center [738, 162] width 13 height 13
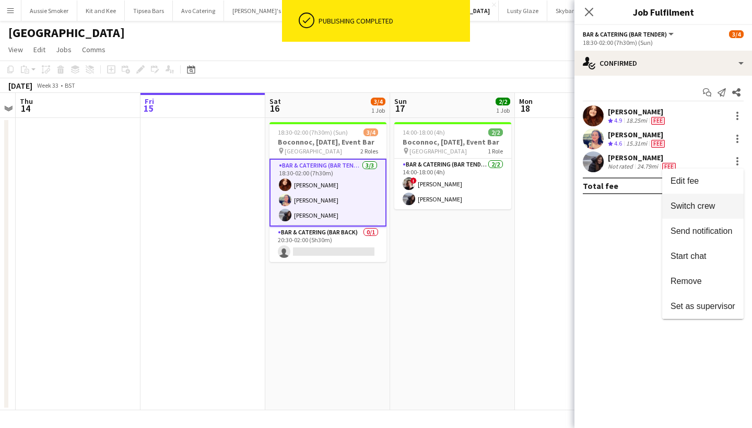
click at [702, 203] on span "Switch crew" at bounding box center [693, 206] width 44 height 9
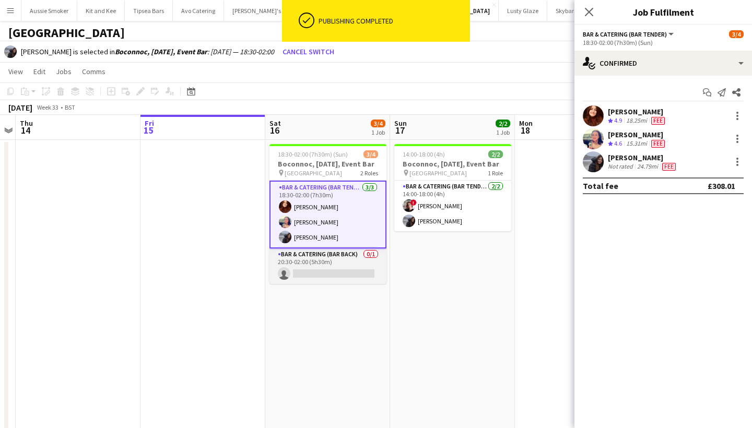
click at [356, 282] on app-card-role "Bar & Catering (Bar Back) 0/1 20:30-02:00 (5h30m) single-neutral-actions" at bounding box center [328, 267] width 117 height 36
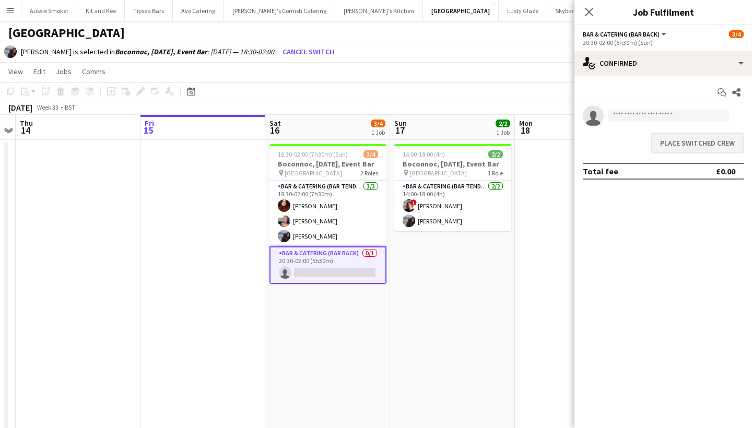
click at [672, 147] on button "Place switched crew" at bounding box center [698, 143] width 92 height 21
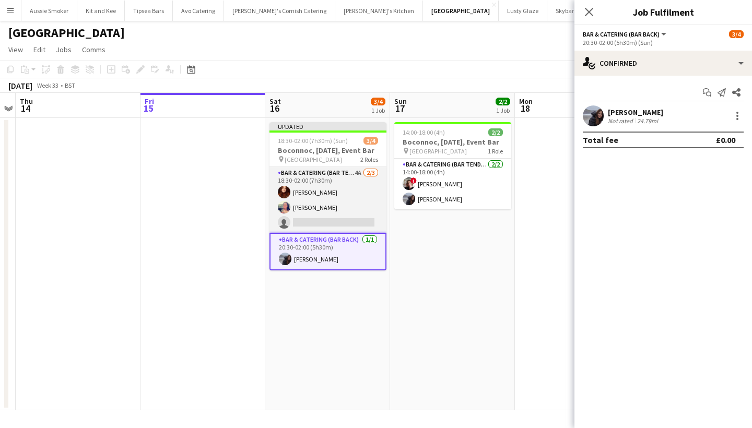
click at [337, 222] on app-card-role "Bar & Catering (Bar Tender) 4A 2/3 18:30-02:00 (7h30m) Megan Roberts Sarah Hems…" at bounding box center [328, 200] width 117 height 66
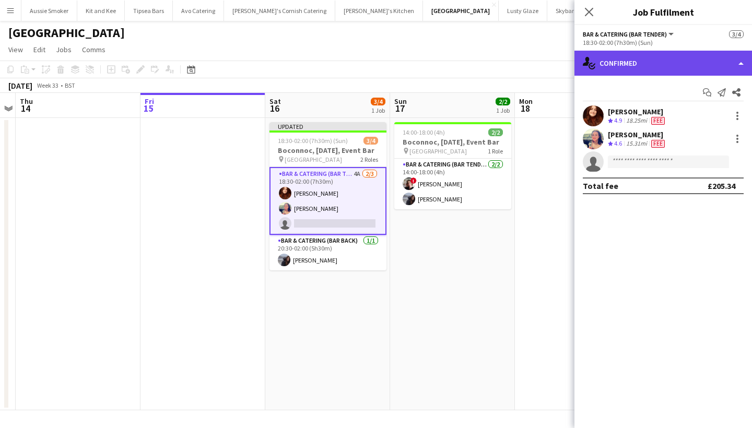
click at [634, 61] on div "single-neutral-actions-check-2 Confirmed" at bounding box center [664, 63] width 178 height 25
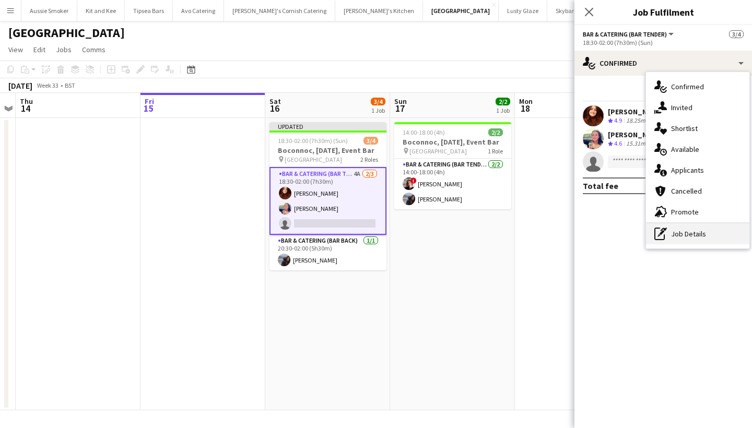
click at [694, 234] on div "pen-write Job Details" at bounding box center [697, 234] width 103 height 21
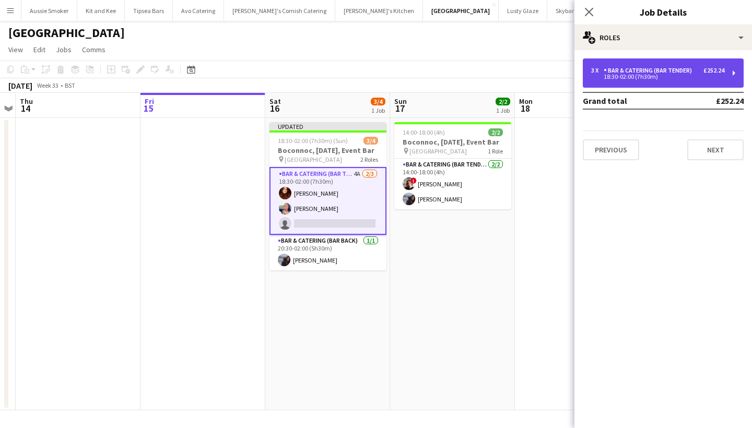
click at [658, 71] on div "Bar & Catering (Bar Tender)" at bounding box center [650, 70] width 92 height 7
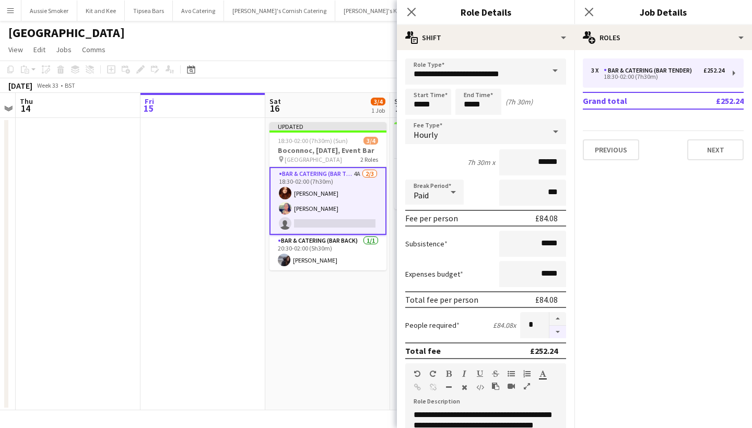
click at [561, 331] on button "button" at bounding box center [558, 332] width 17 height 13
type input "*"
click at [587, 8] on icon "Close pop-in" at bounding box center [589, 12] width 10 height 10
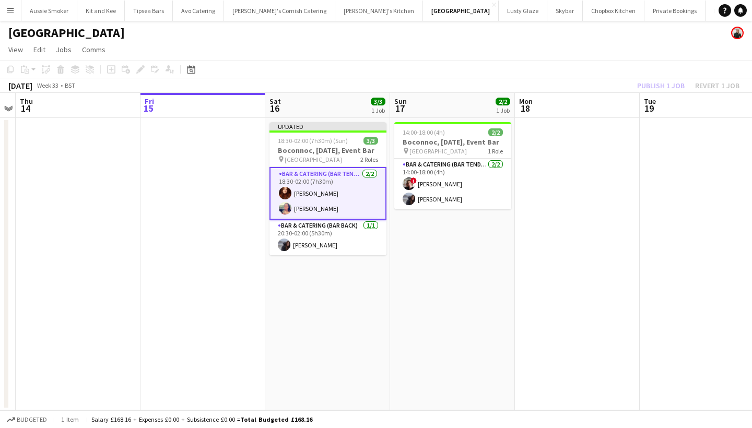
click at [659, 91] on div "Publish 1 job Revert 1 job" at bounding box center [688, 86] width 127 height 14
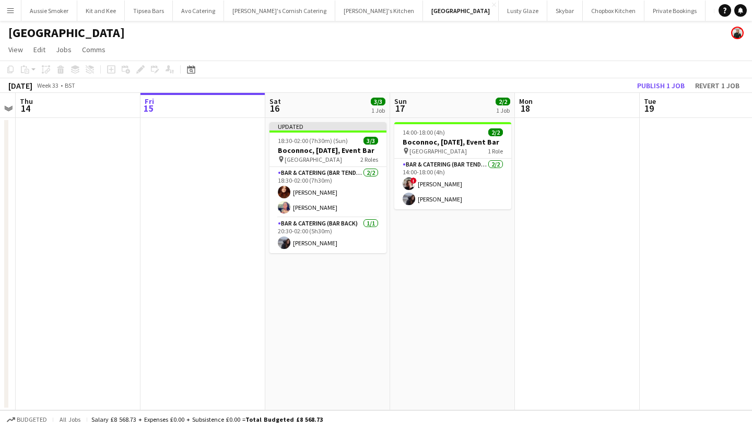
click at [659, 91] on button "Publish 1 job" at bounding box center [661, 86] width 56 height 14
